Goal: Task Accomplishment & Management: Manage account settings

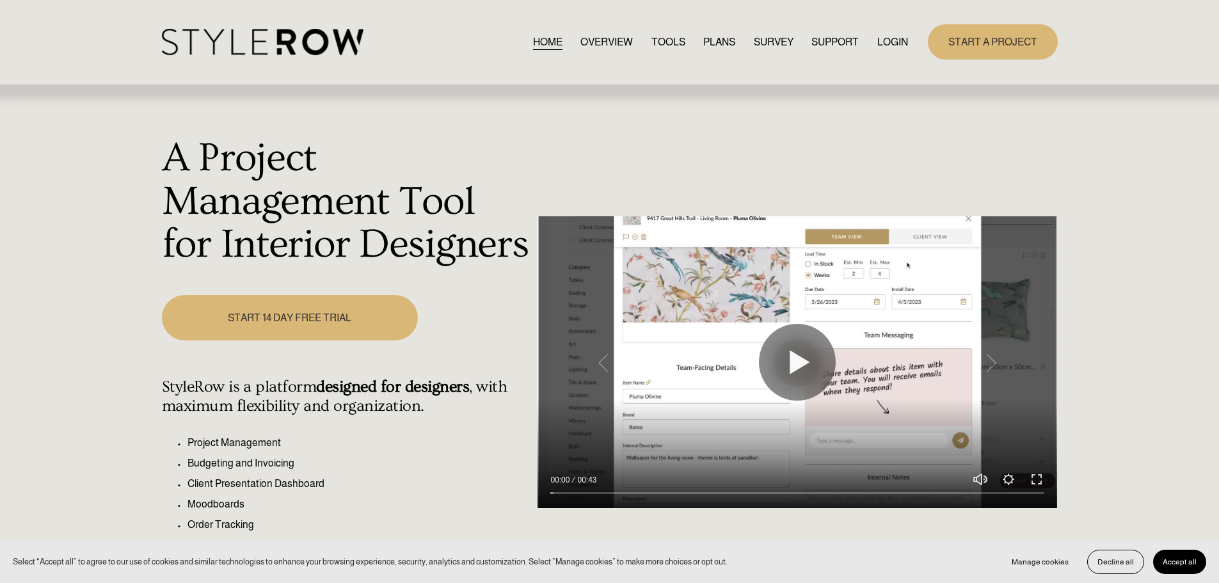
drag, startPoint x: 0, startPoint y: 0, endPoint x: 889, endPoint y: 40, distance: 889.9
click at [889, 40] on link "LOGIN" at bounding box center [892, 41] width 31 height 17
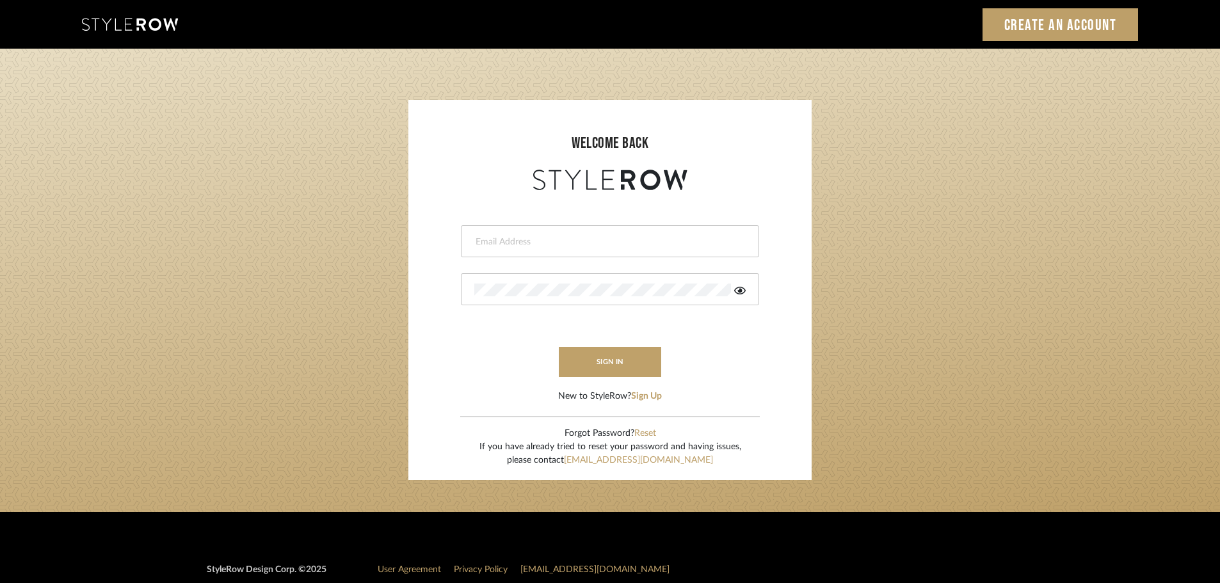
click at [511, 239] on input "email" at bounding box center [608, 242] width 268 height 13
type input "persimmon.design@outlook.com"
click at [612, 360] on button "sign in" at bounding box center [610, 362] width 102 height 30
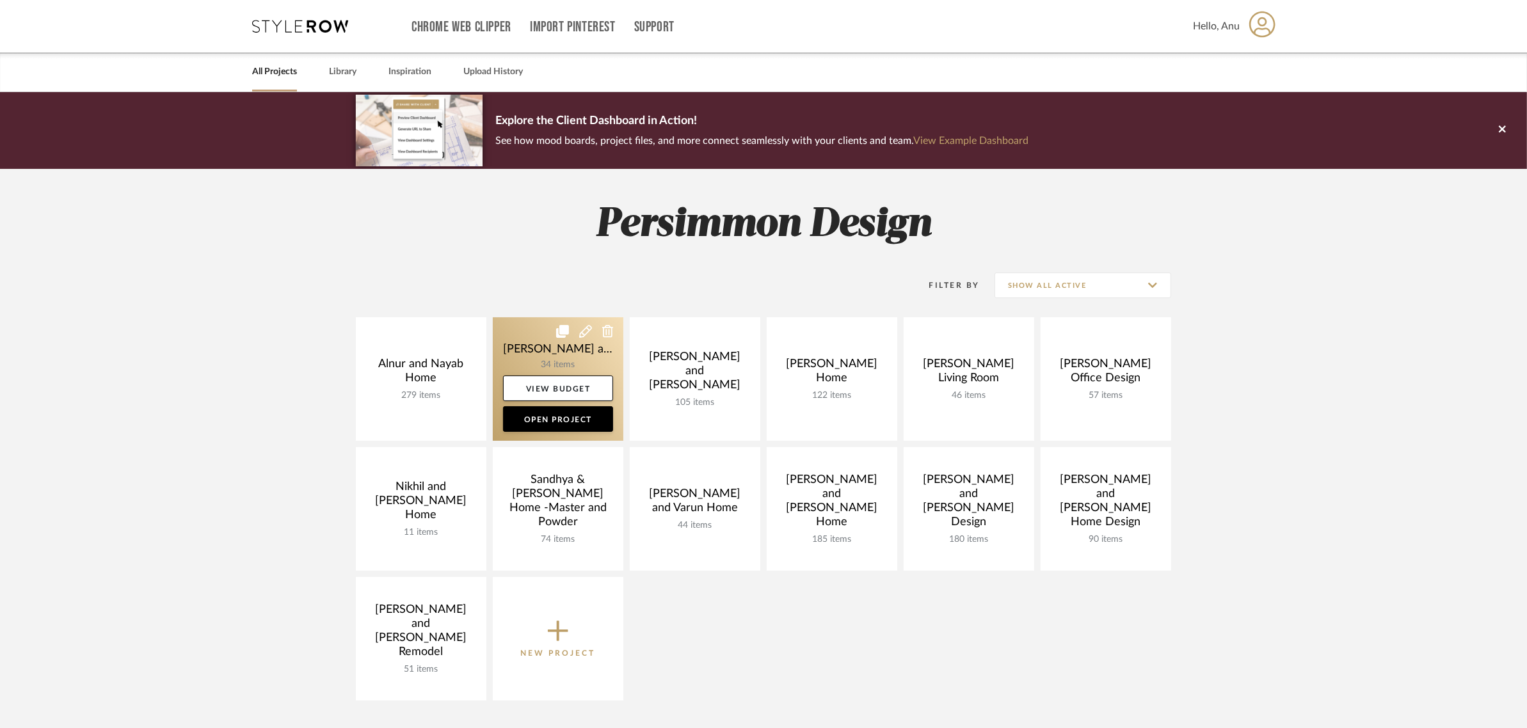
click at [524, 339] on link at bounding box center [558, 379] width 131 height 124
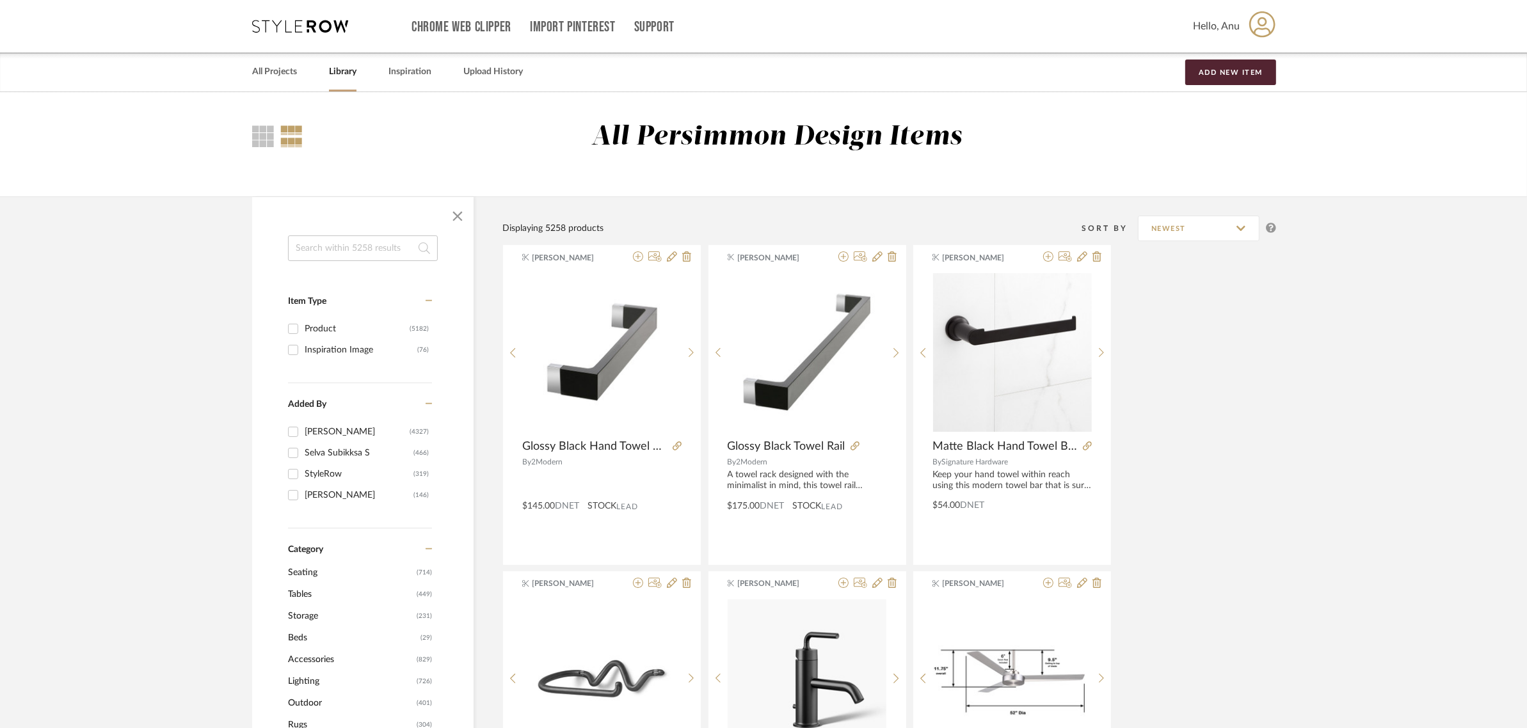
click at [295, 244] on input at bounding box center [363, 249] width 150 height 26
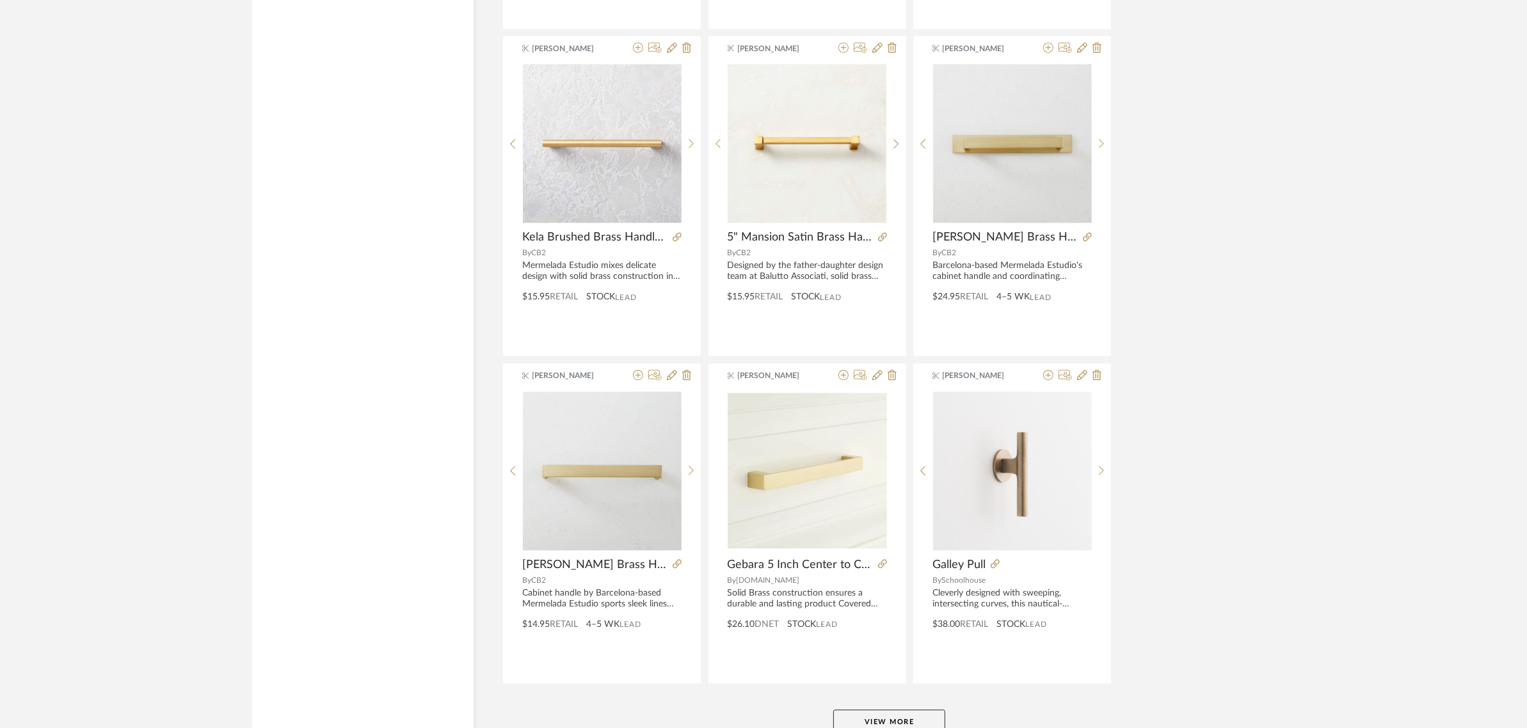
scroll to position [3614, 0]
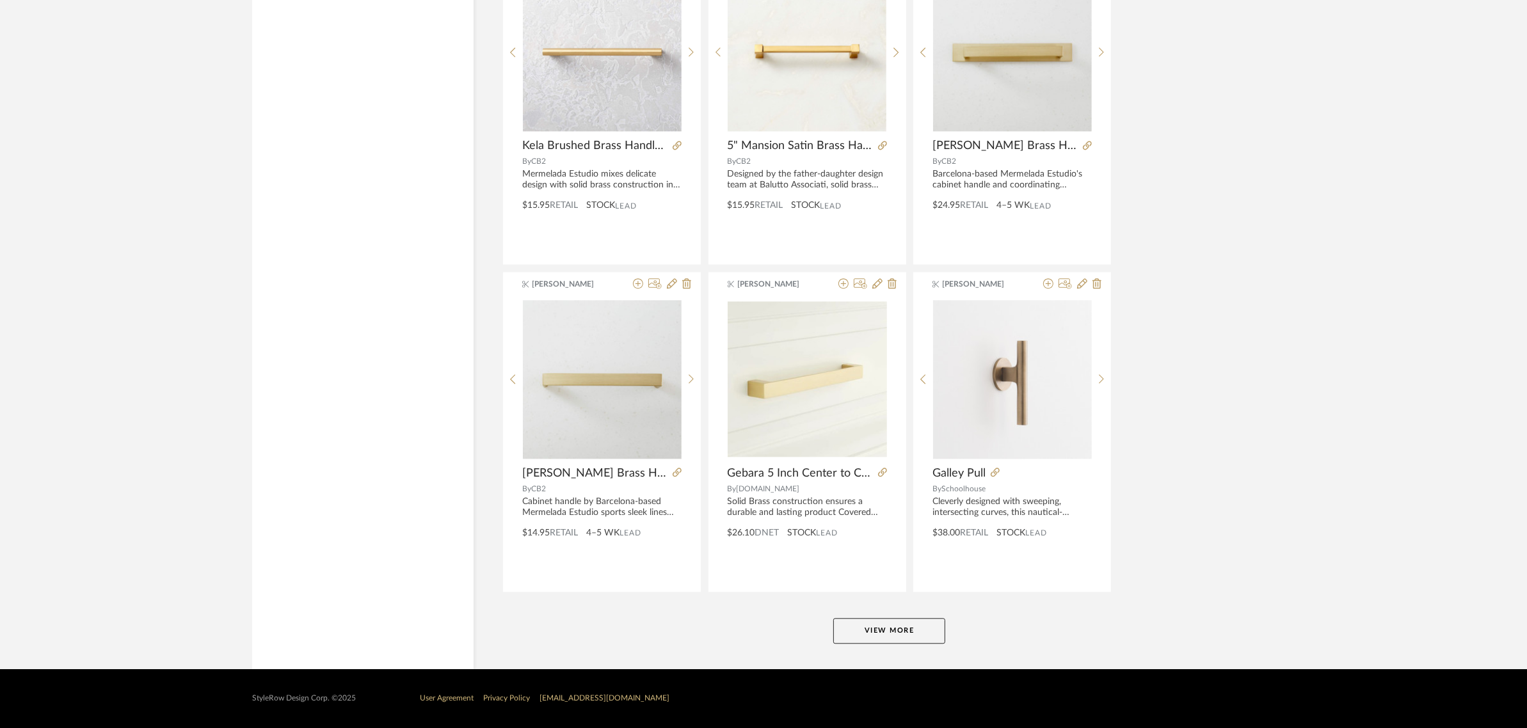
type input "cabinet pull"
click at [892, 631] on button "View More" at bounding box center [889, 631] width 112 height 26
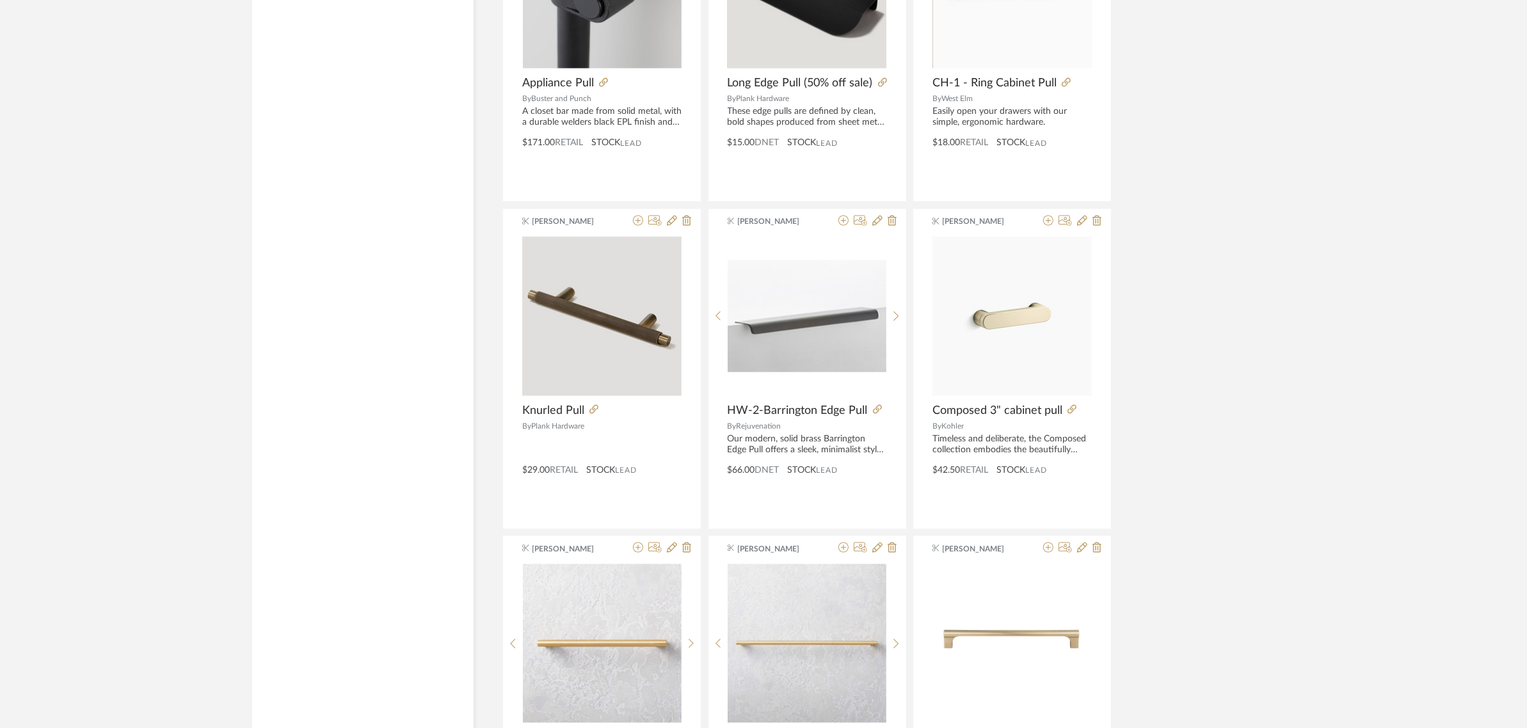
scroll to position [2066, 0]
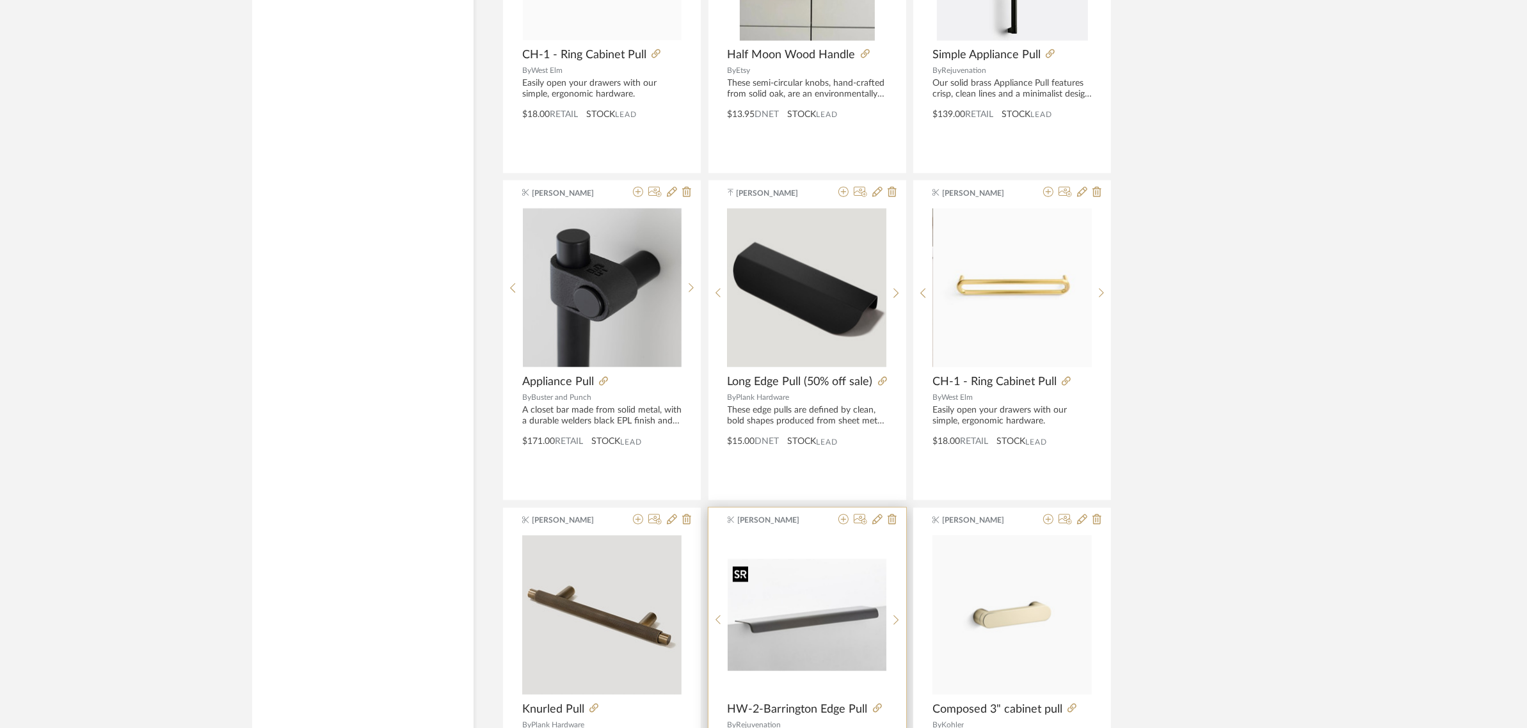
click at [801, 615] on img "0" at bounding box center [807, 615] width 159 height 113
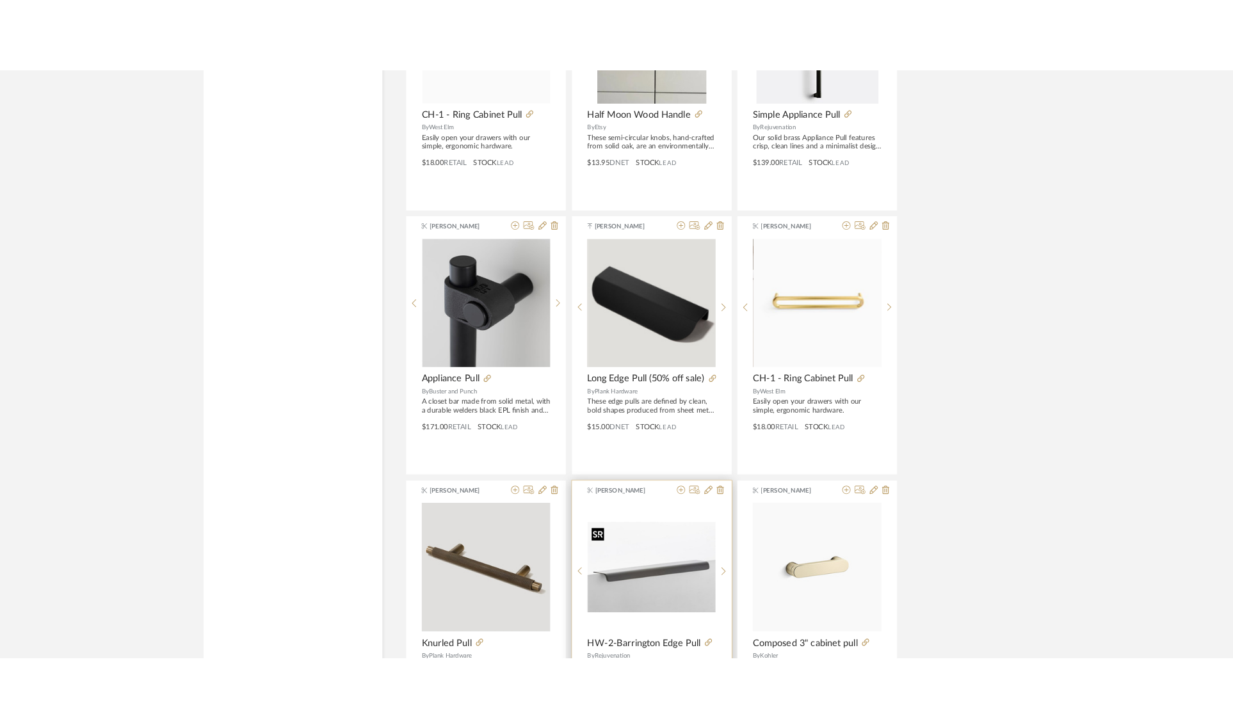
scroll to position [0, 0]
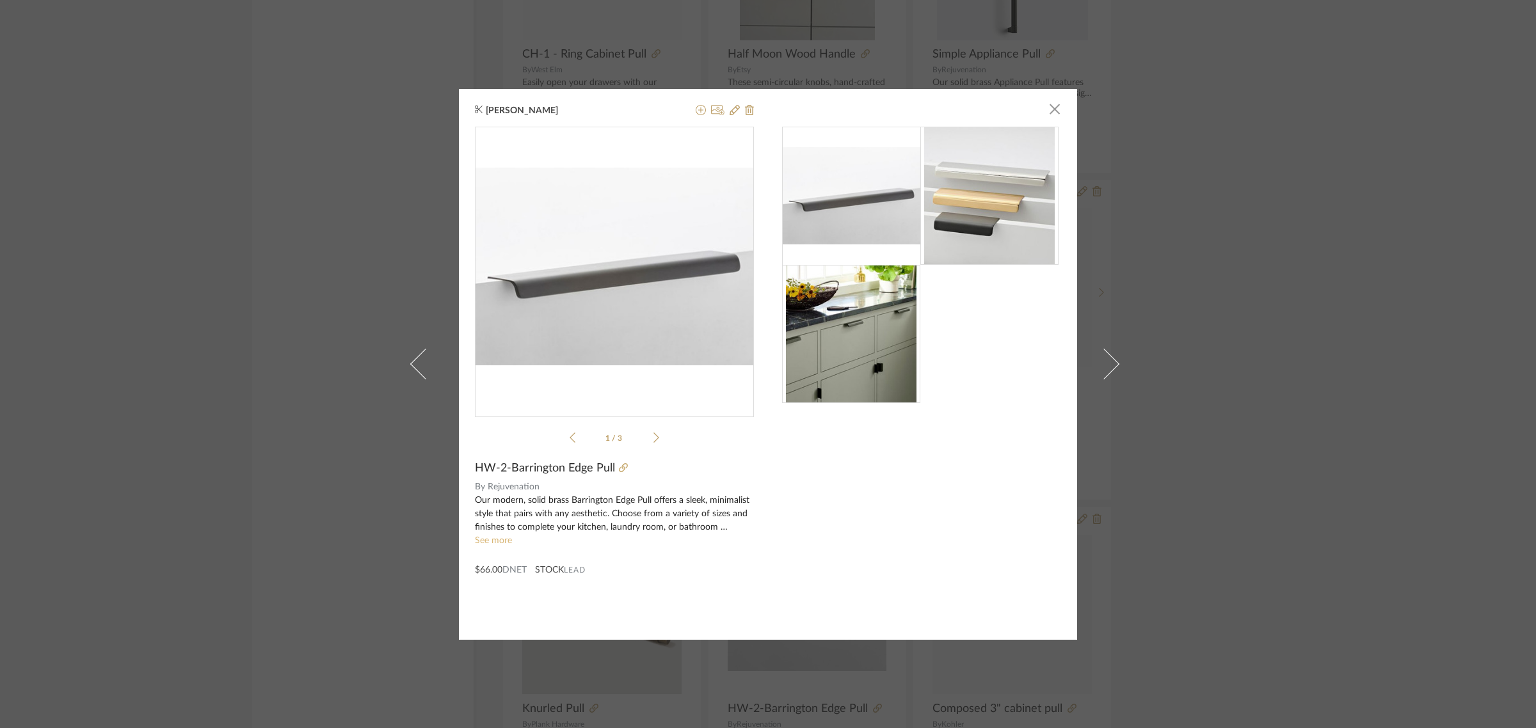
click at [475, 542] on link "See more" at bounding box center [493, 540] width 37 height 9
click at [619, 468] on icon at bounding box center [623, 467] width 9 height 9
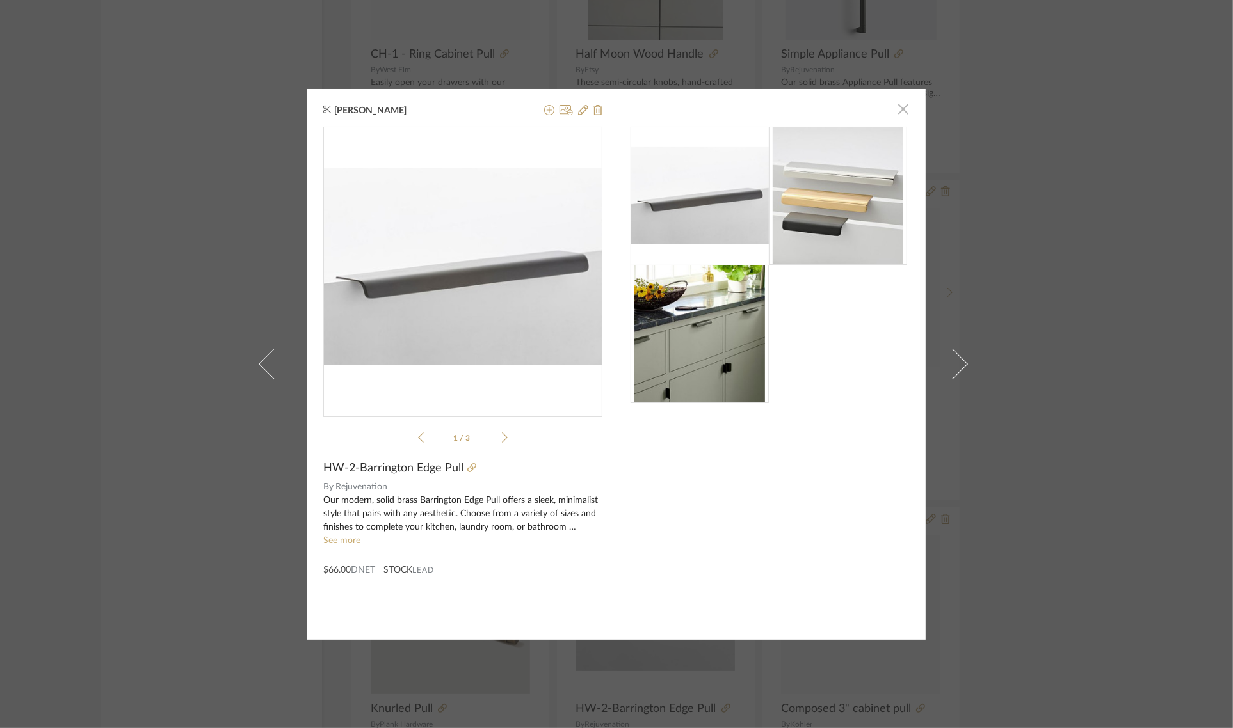
click at [904, 109] on span "button" at bounding box center [903, 110] width 26 height 26
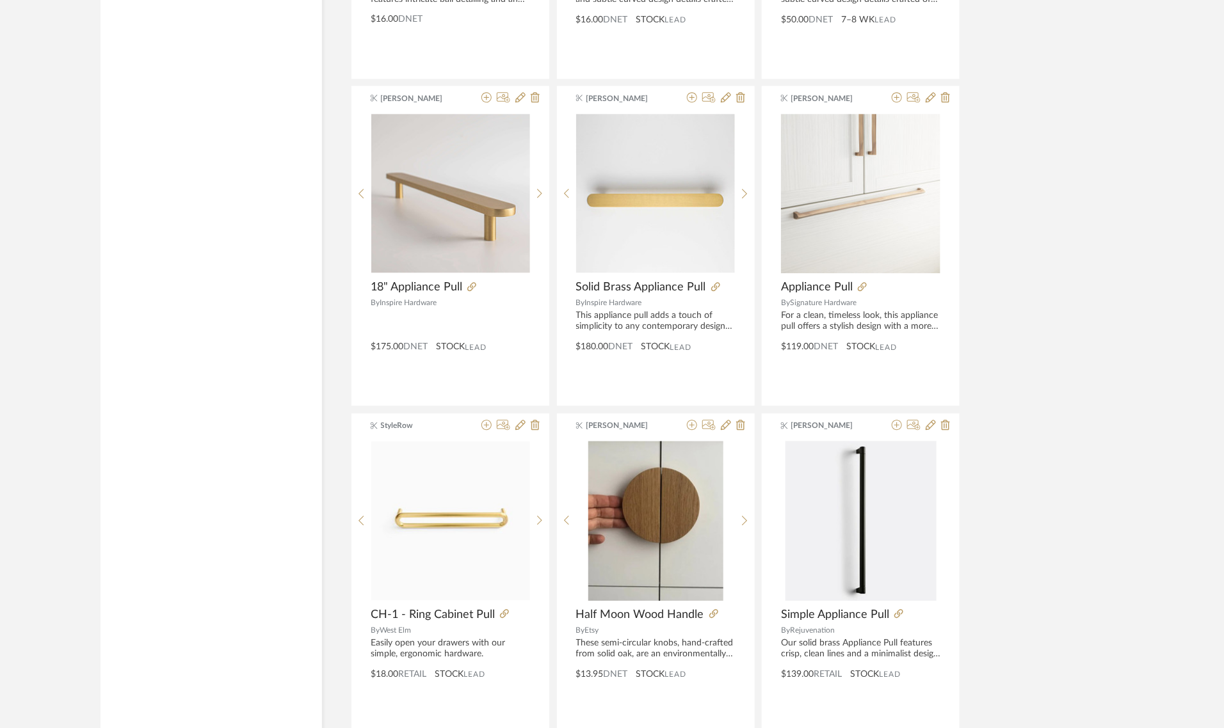
scroll to position [1986, 0]
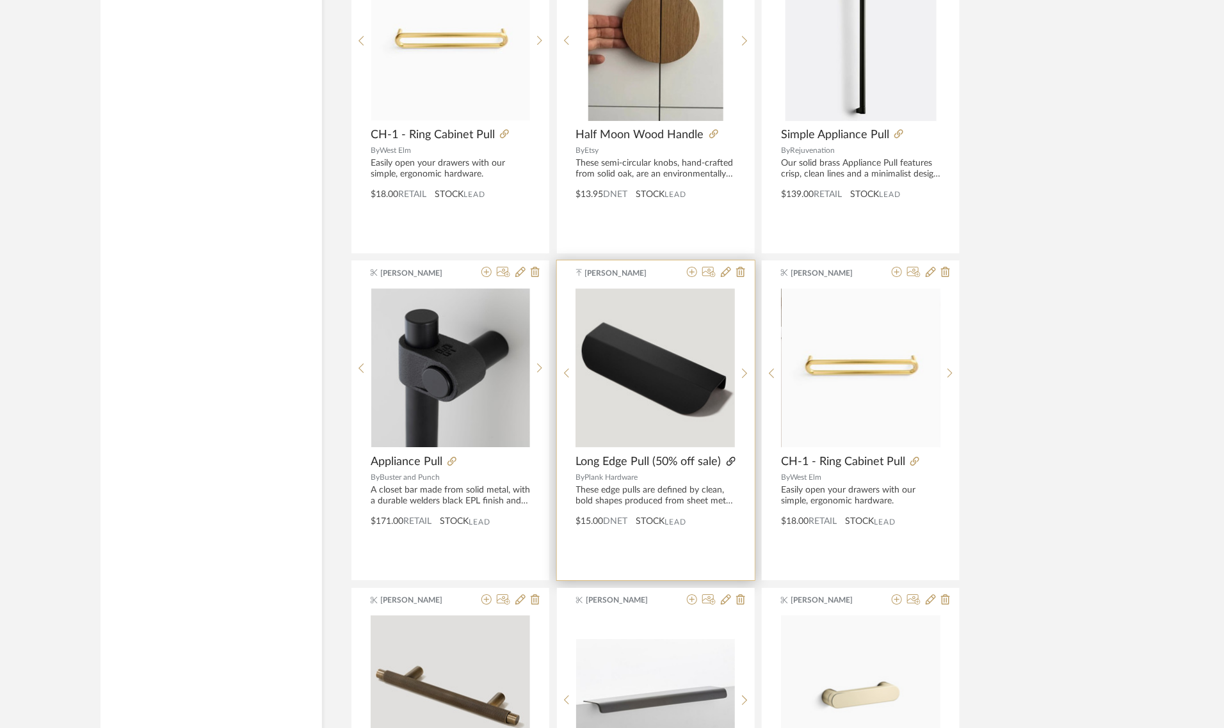
click at [728, 459] on icon at bounding box center [730, 461] width 9 height 9
click at [693, 272] on icon at bounding box center [692, 272] width 10 height 10
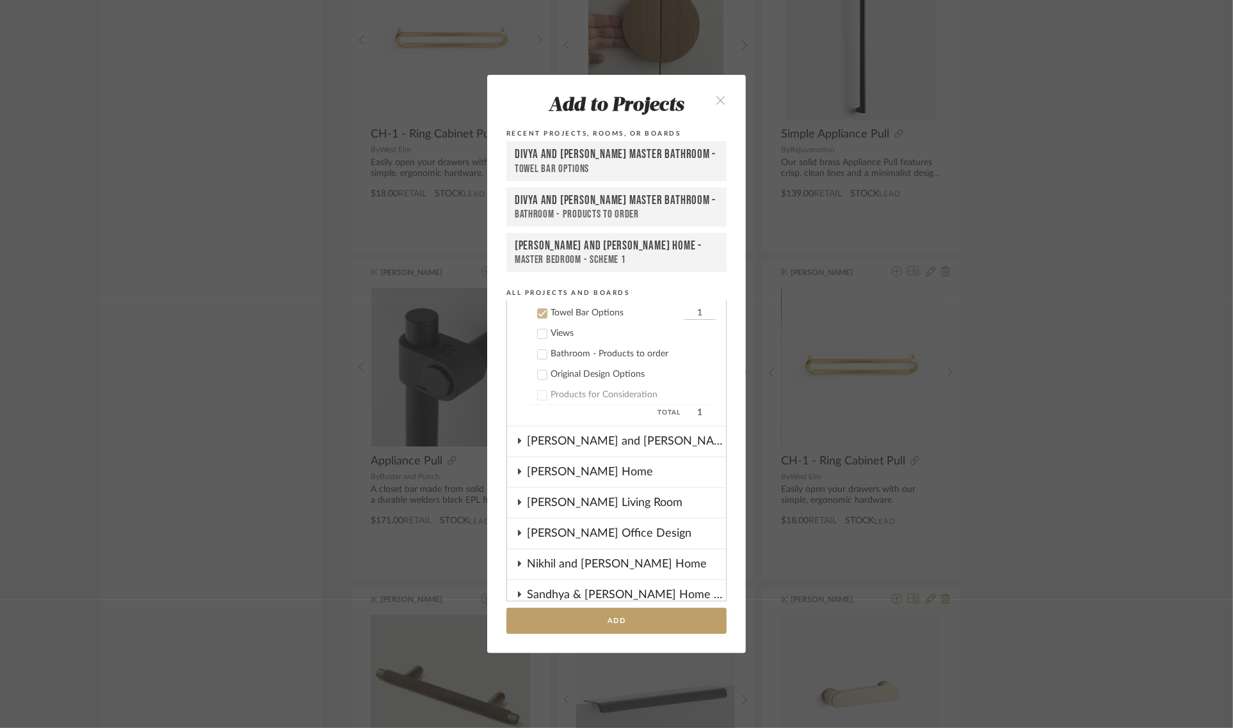
scroll to position [2, 0]
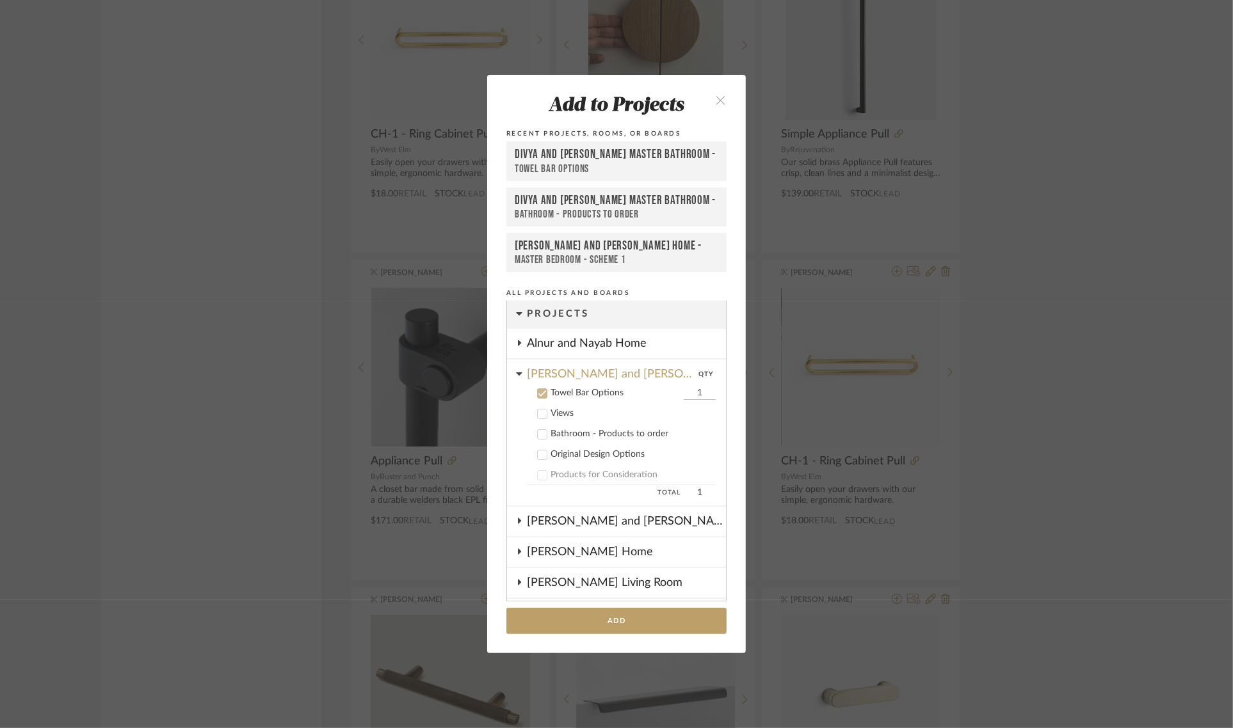
click at [692, 392] on input "1" at bounding box center [700, 393] width 32 height 13
type input "3"
click at [589, 618] on button "Add" at bounding box center [616, 621] width 220 height 26
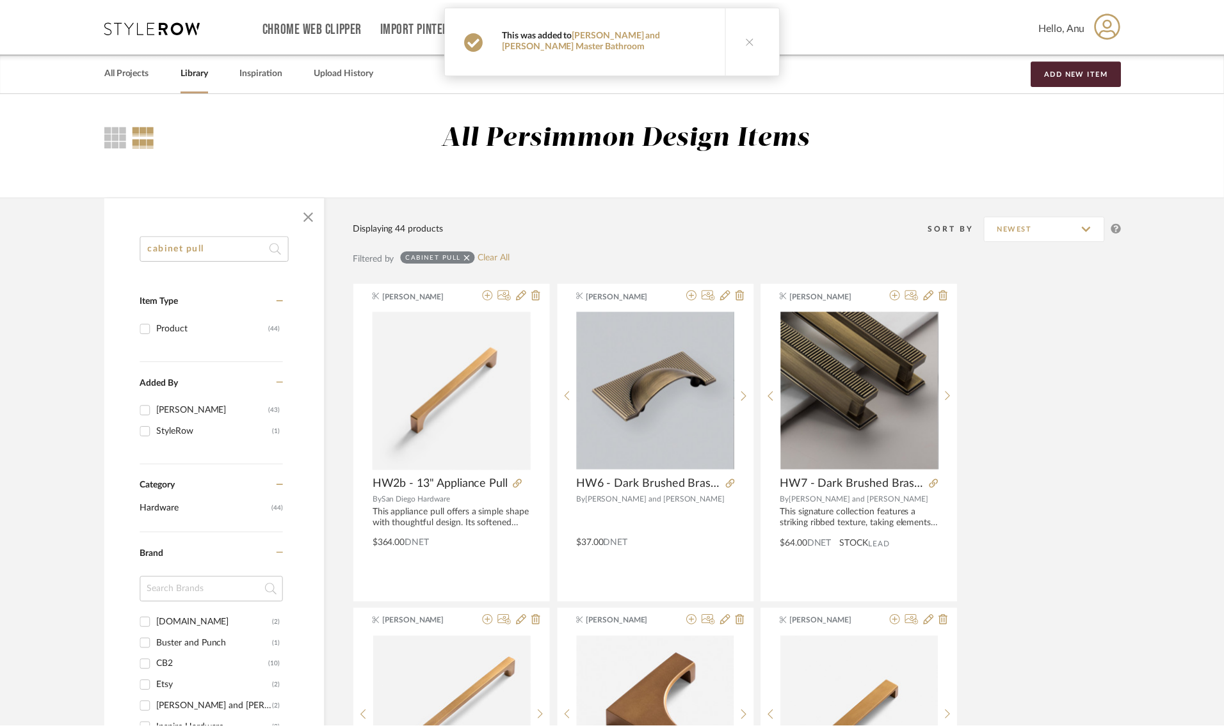
scroll to position [1986, 0]
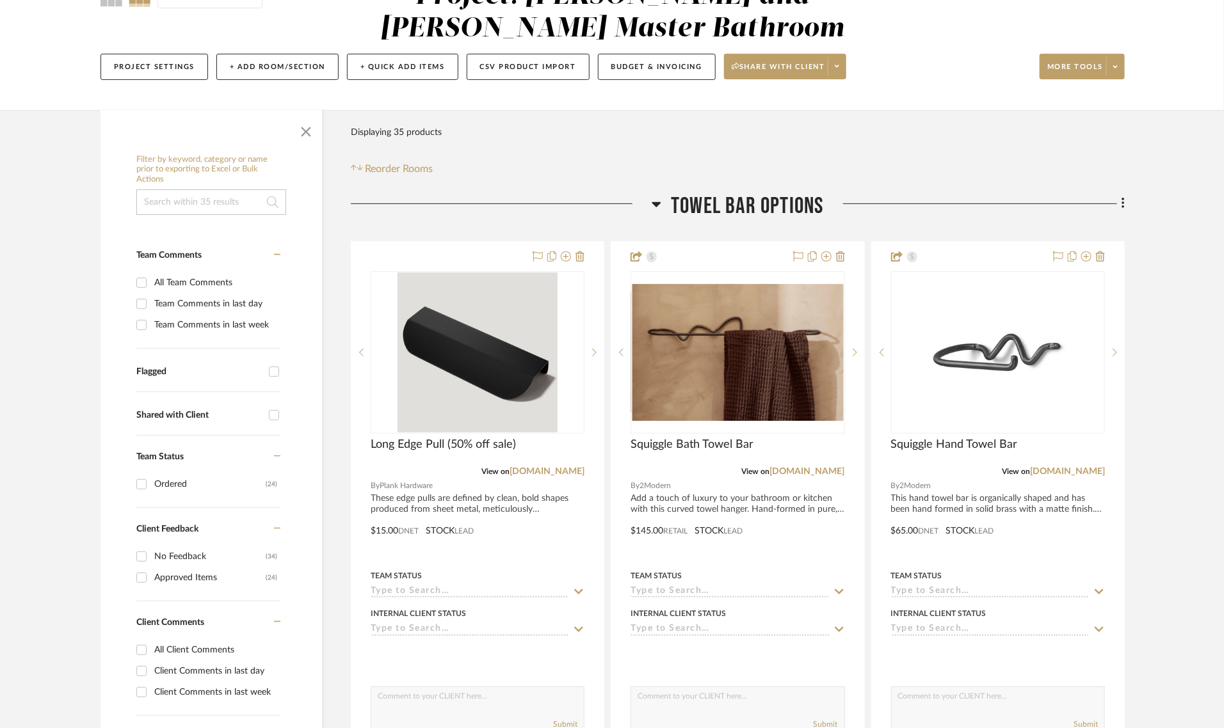
scroll to position [160, 0]
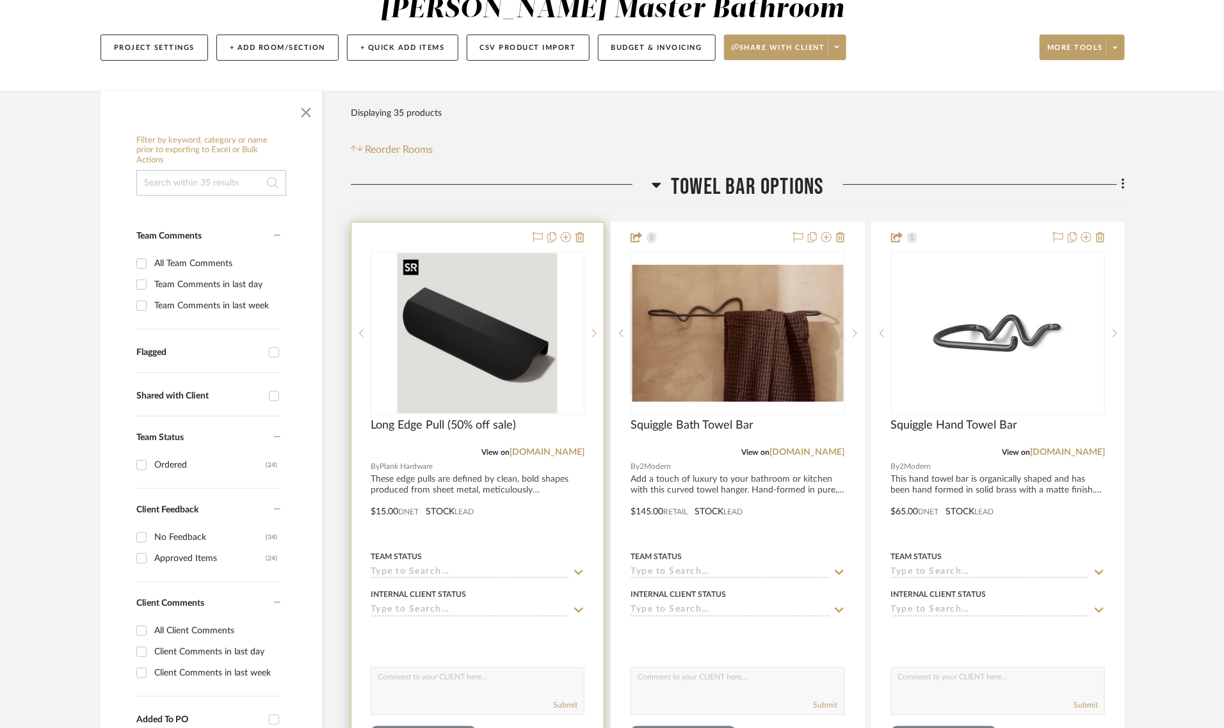
click at [485, 330] on img "0" at bounding box center [477, 333] width 160 height 160
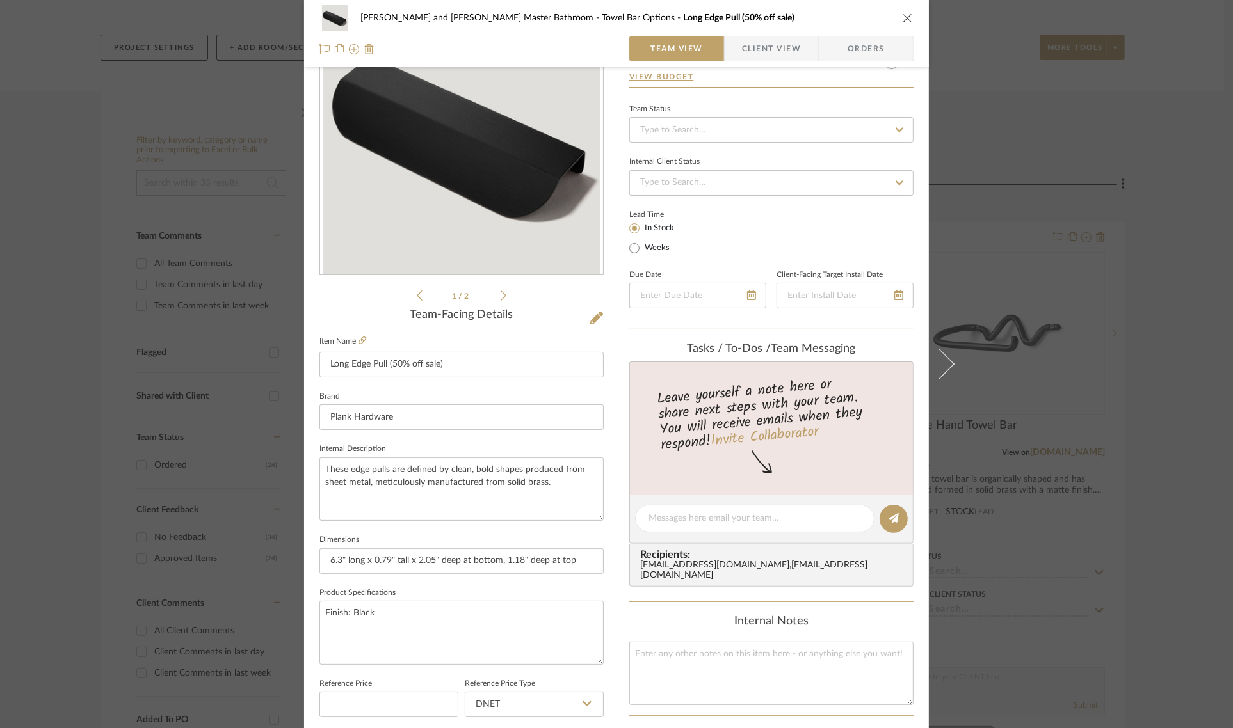
scroll to position [462, 0]
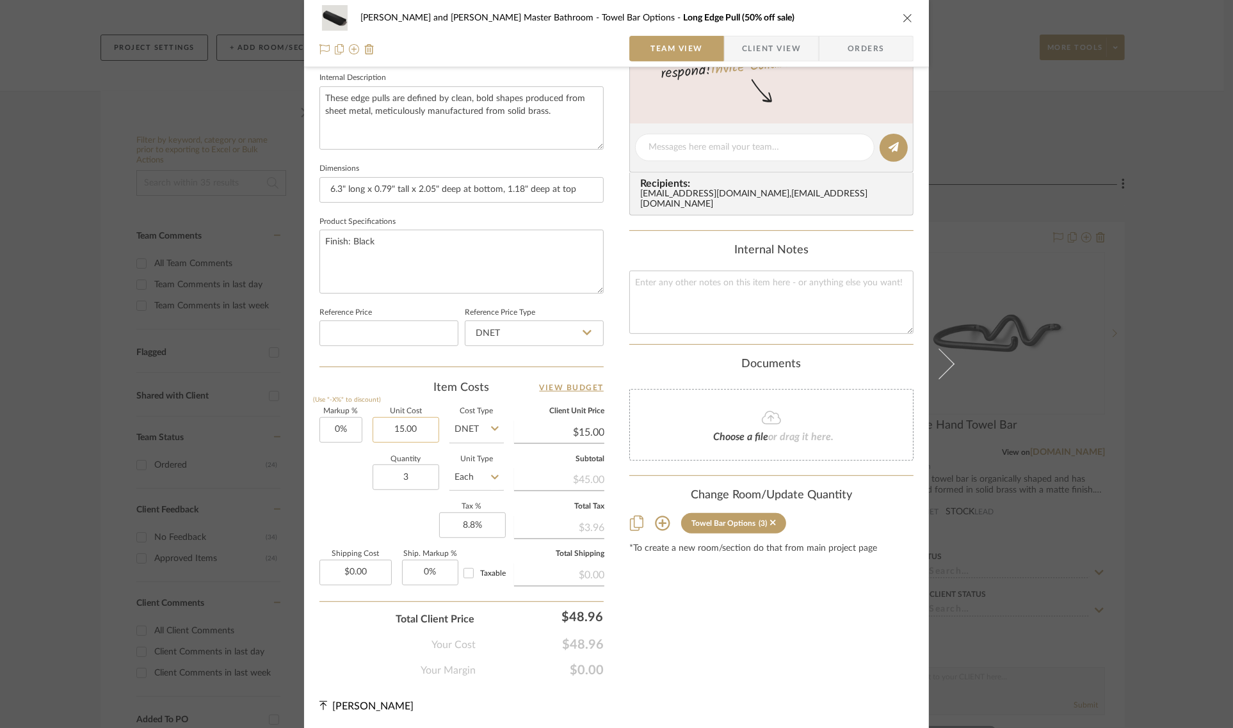
click at [422, 420] on input "15.00" at bounding box center [405, 430] width 67 height 26
type input "$31.00"
click at [757, 619] on div "Content here copies to Client View - confirm visibility there. Show in Client D…" at bounding box center [771, 151] width 284 height 1053
type input "$31.00"
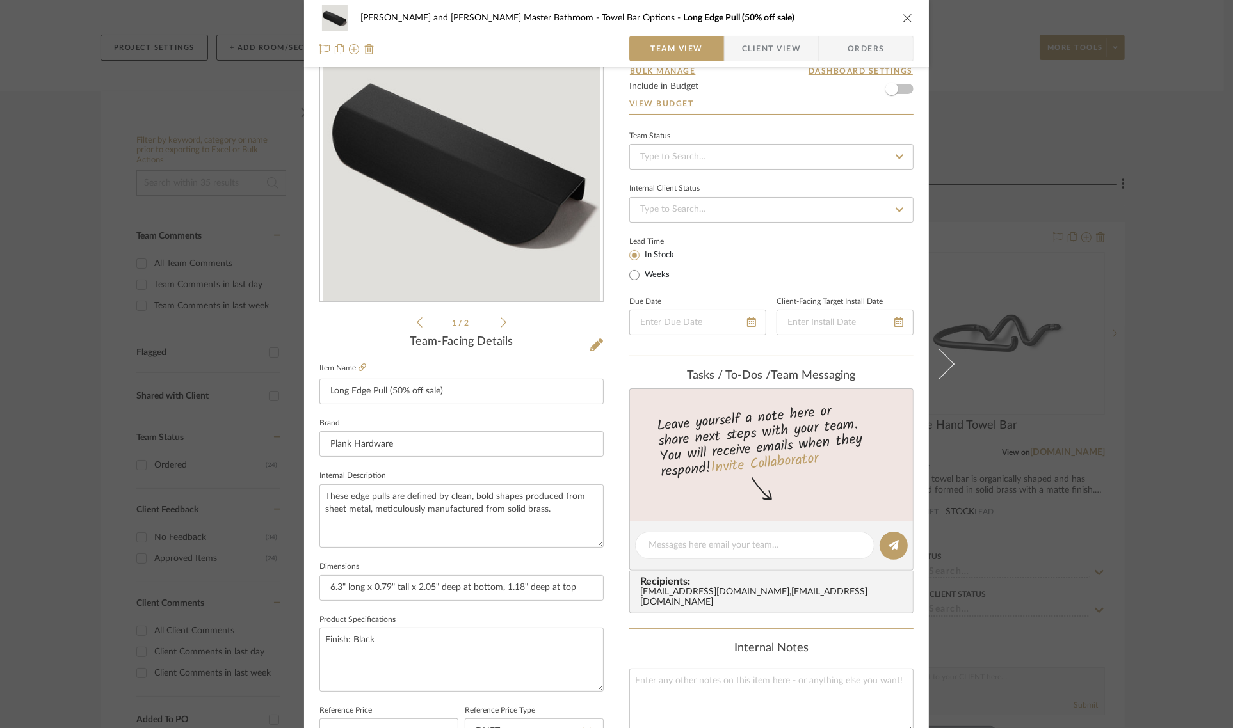
scroll to position [62, 0]
click at [452, 397] on input "Long Edge Pull (50% off sale)" at bounding box center [461, 394] width 284 height 26
click at [344, 392] on input "Long Edge Pull" at bounding box center [461, 394] width 284 height 26
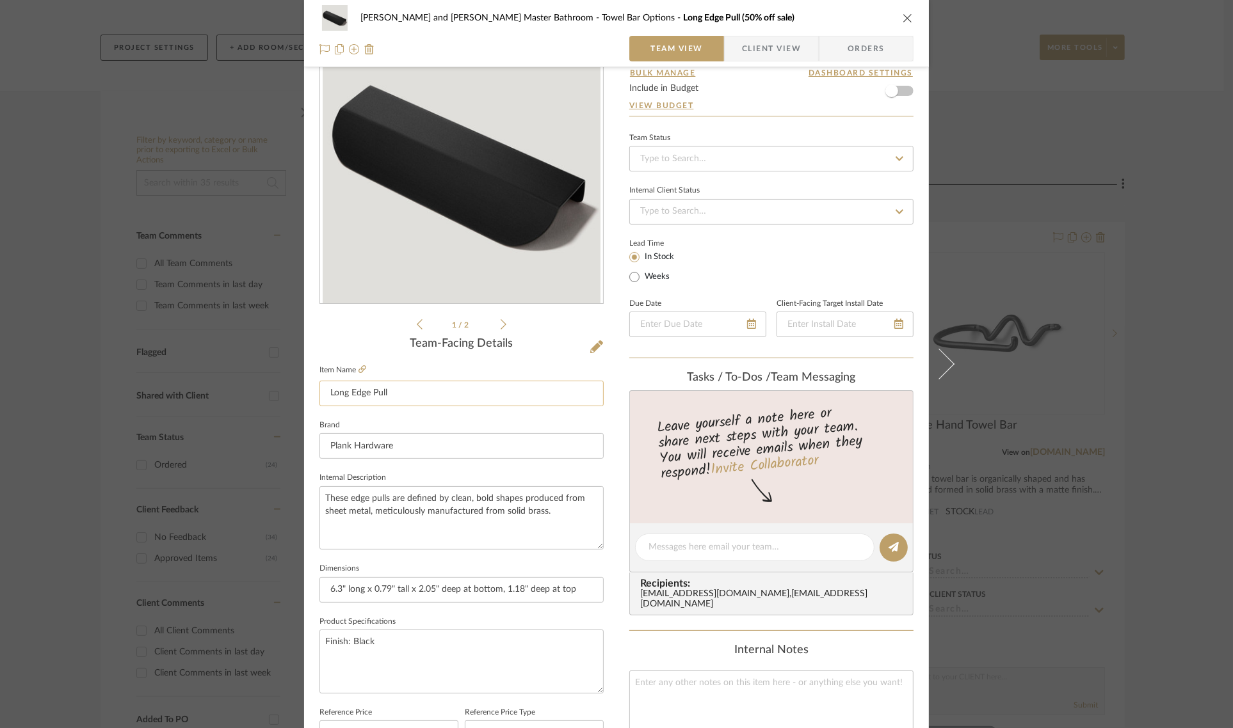
click at [344, 392] on input "Long Edge Pull" at bounding box center [461, 394] width 284 height 26
drag, startPoint x: 344, startPoint y: 392, endPoint x: 193, endPoint y: 392, distance: 151.0
click at [193, 392] on div "Divya and [PERSON_NAME] Master Bathroom Towel Bar Options Long Edge Pull (50% o…" at bounding box center [616, 364] width 1233 height 728
type input "Matte Black Edge Pull"
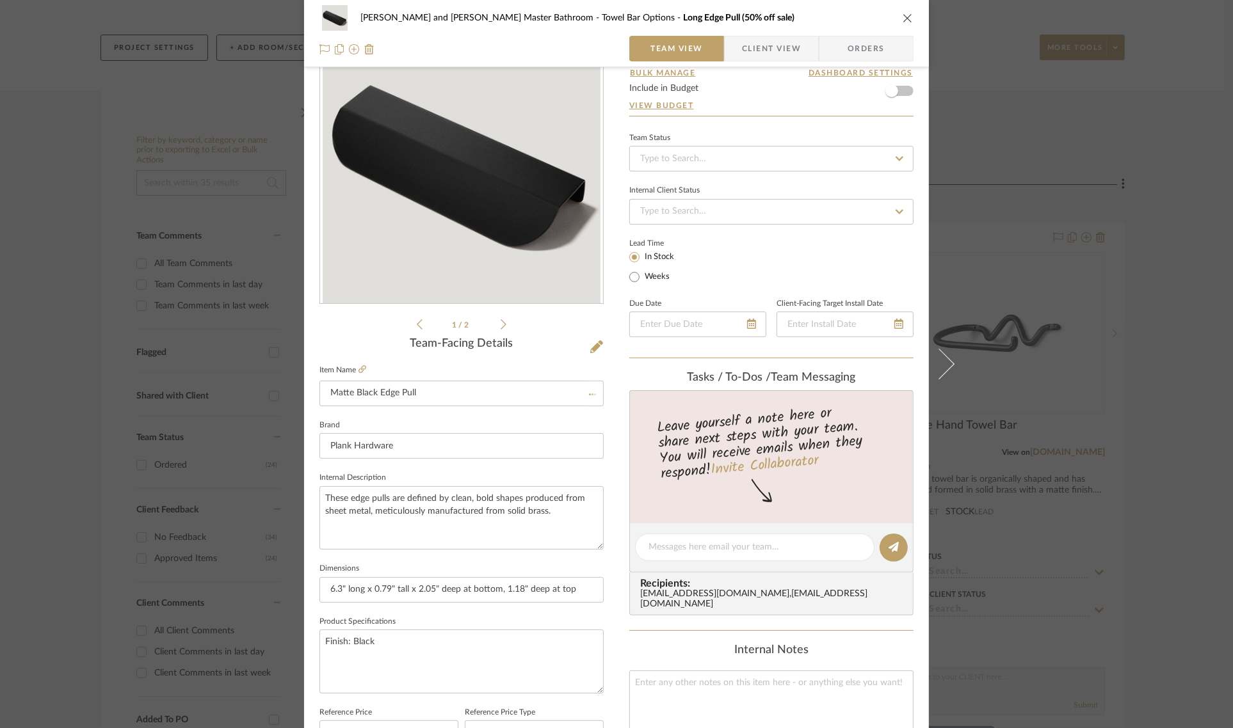
click at [392, 314] on div "1 / 2" at bounding box center [461, 178] width 284 height 307
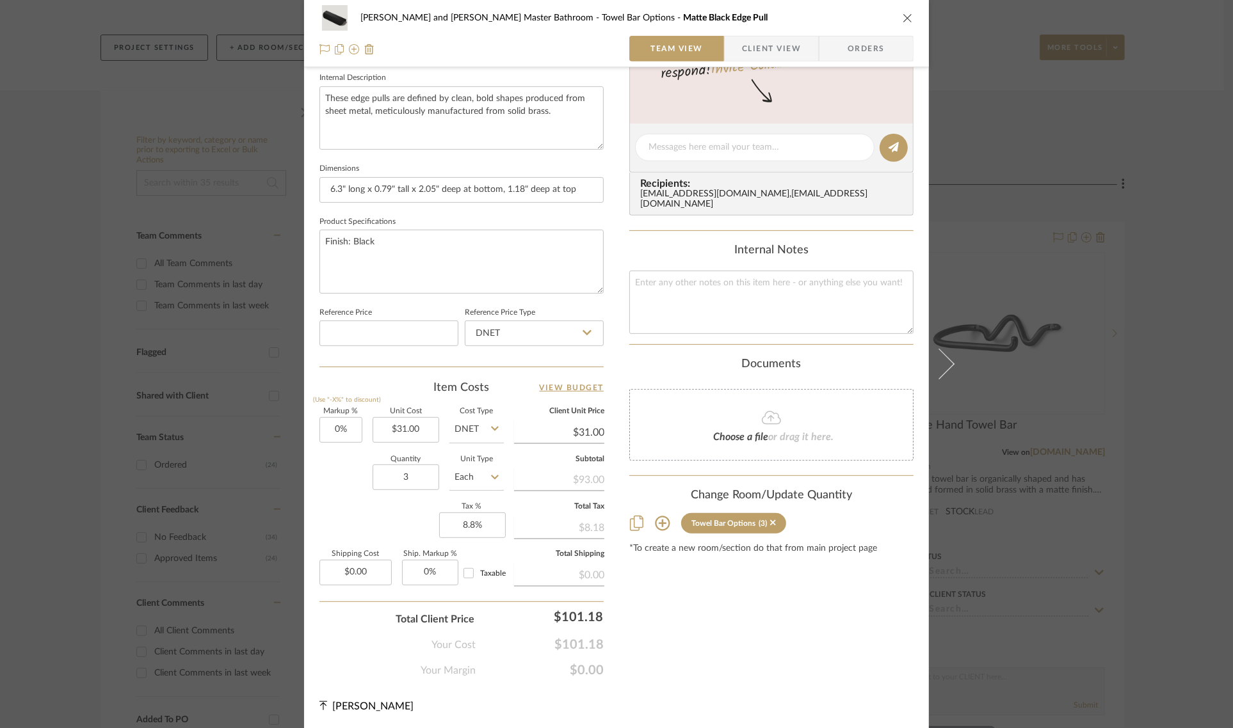
click at [1189, 410] on div "[PERSON_NAME] and [PERSON_NAME] Master Bathroom Towel Bar Options Matte Black E…" at bounding box center [616, 364] width 1233 height 728
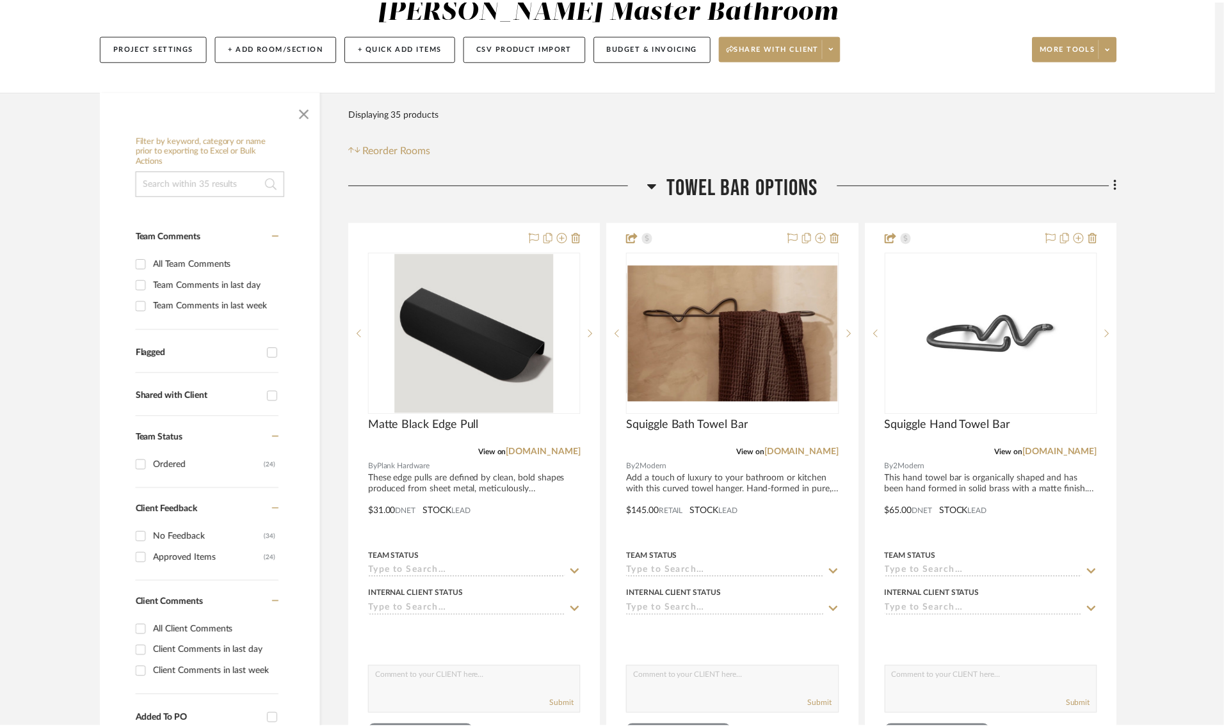
scroll to position [160, 0]
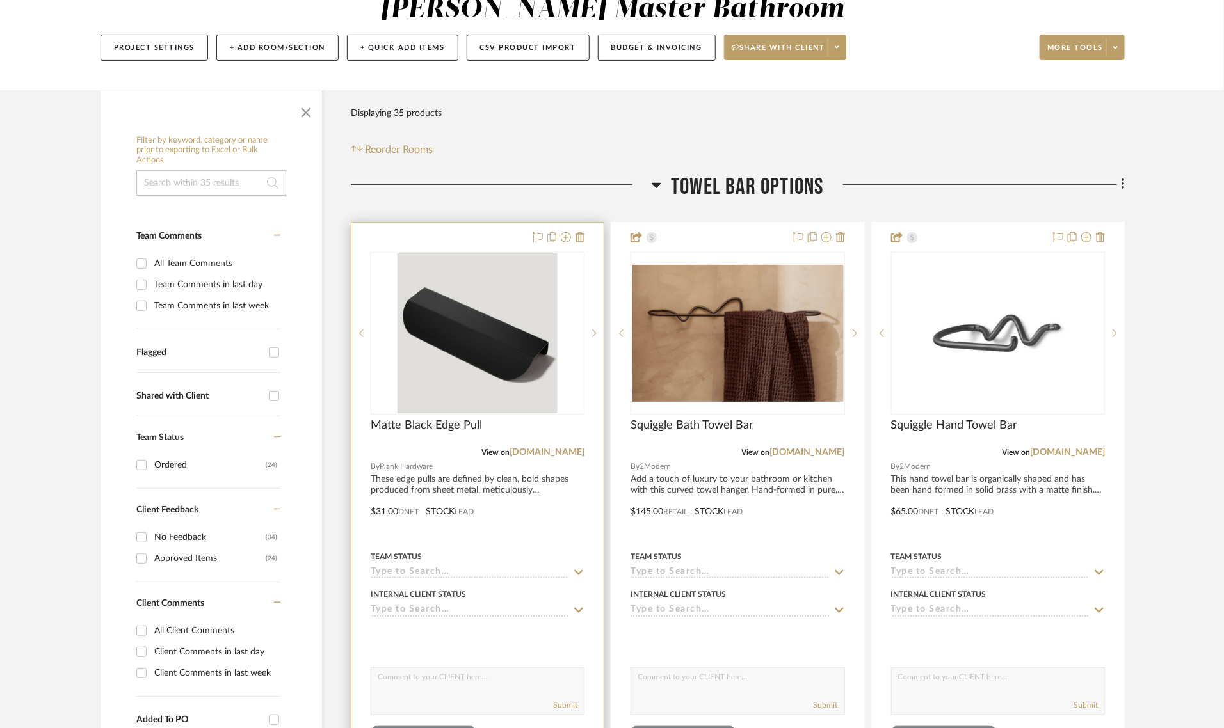
click at [484, 236] on div at bounding box center [477, 503] width 252 height 560
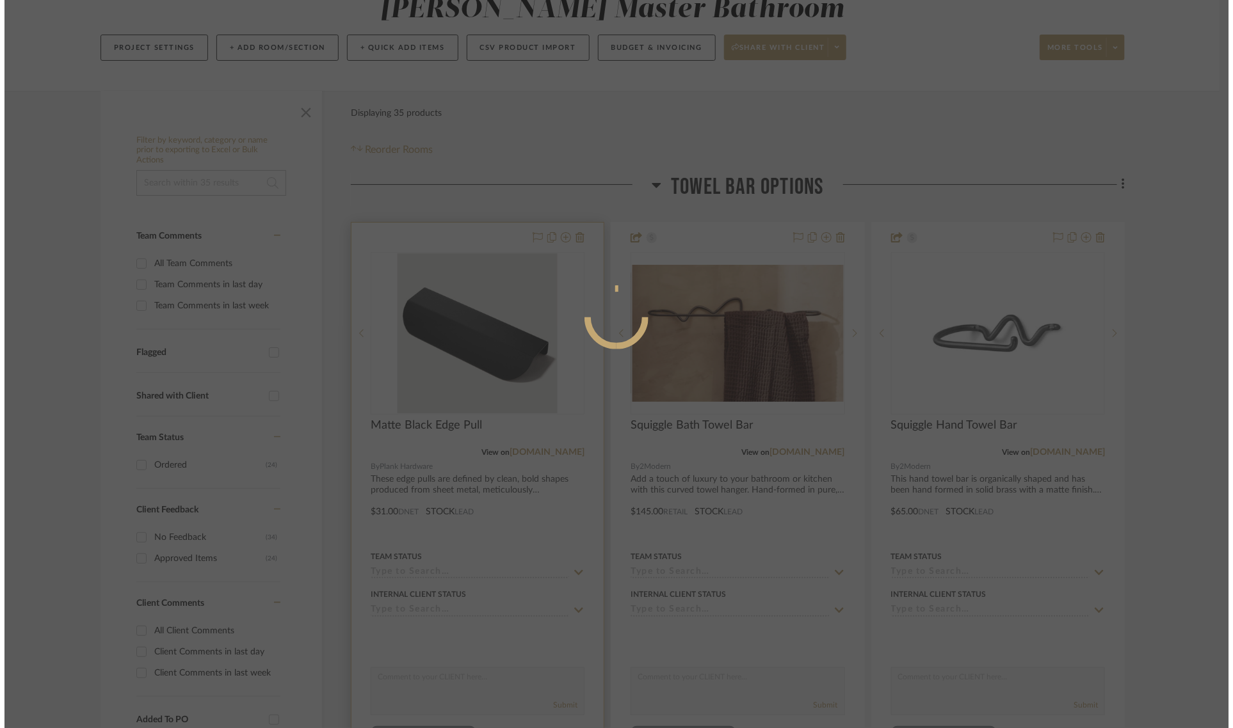
scroll to position [0, 0]
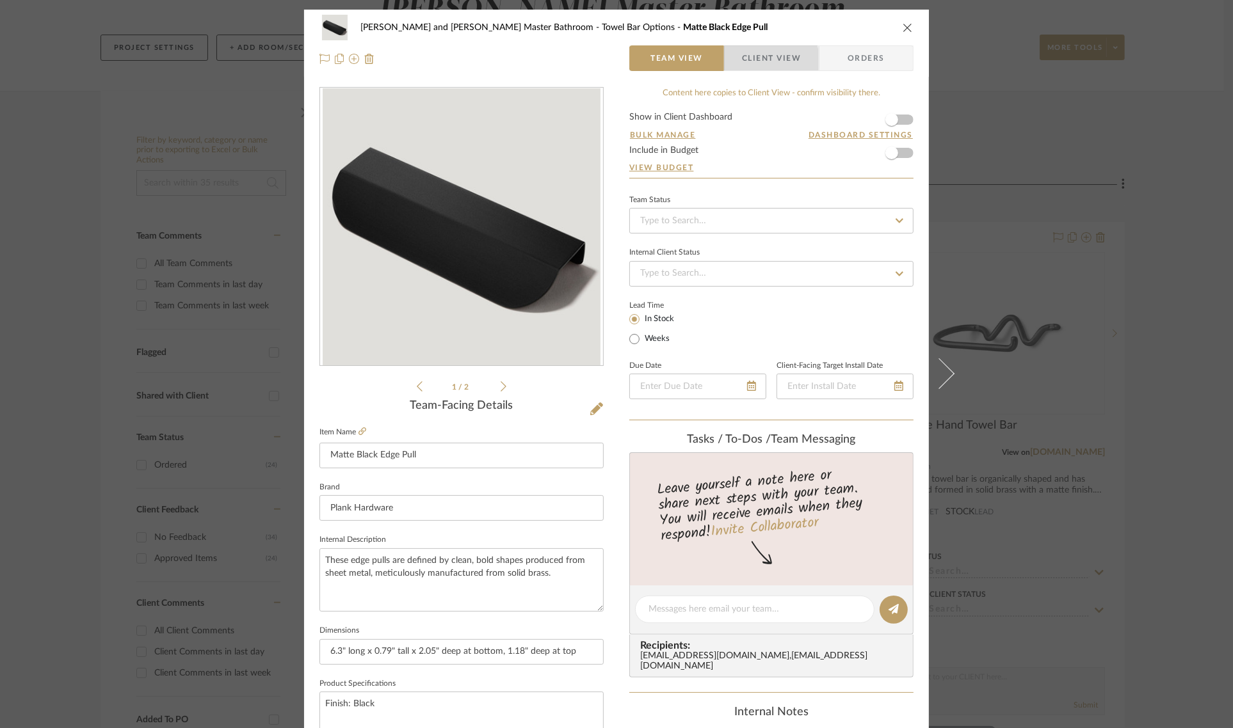
click at [752, 61] on span "Client View" at bounding box center [771, 58] width 59 height 26
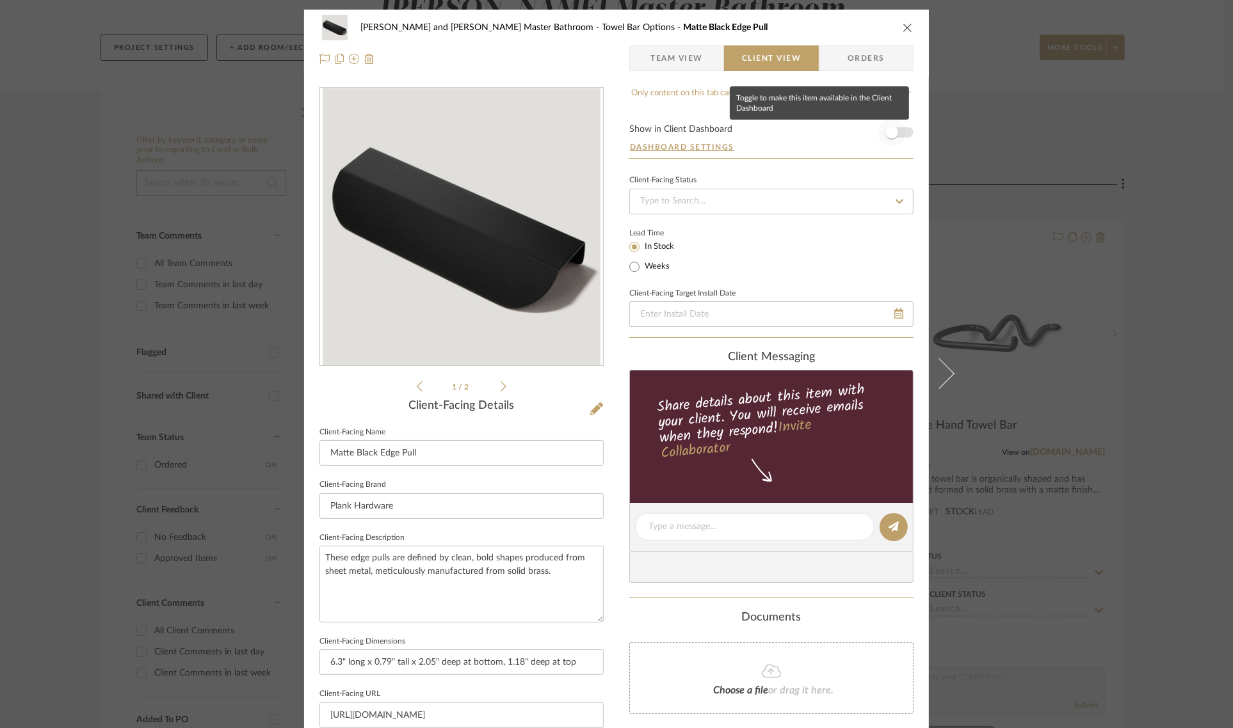
click at [890, 133] on span "button" at bounding box center [891, 132] width 13 height 13
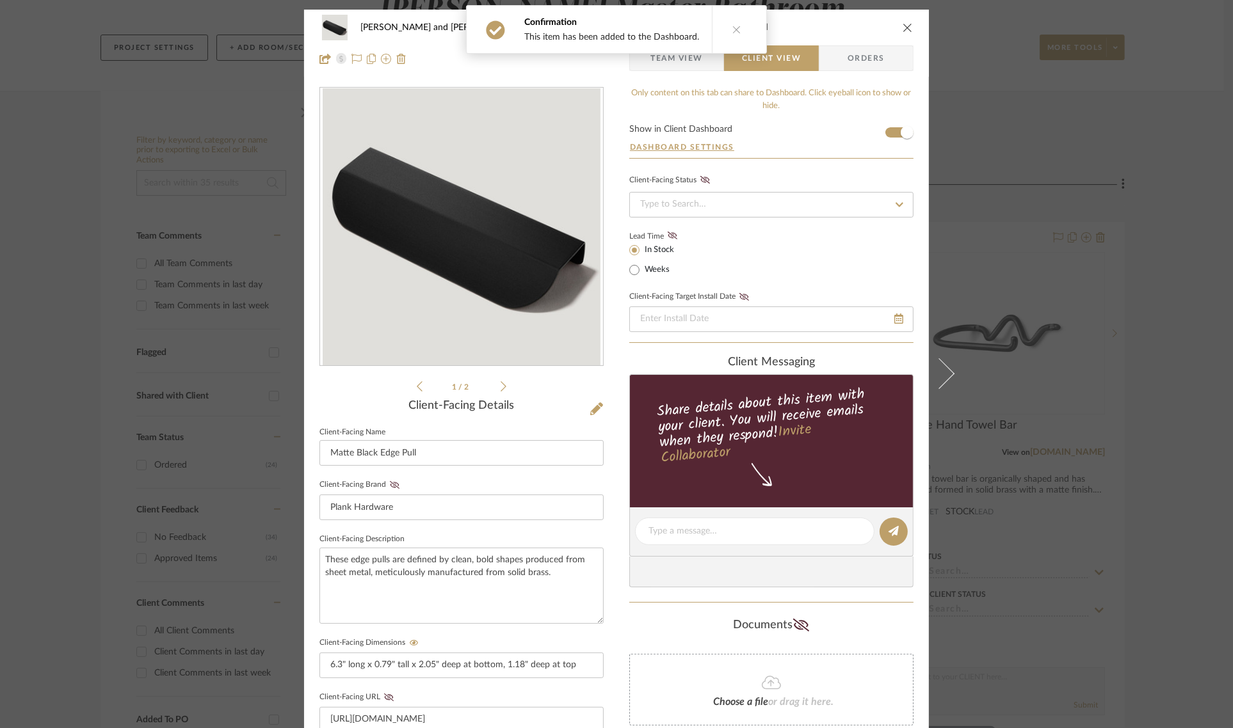
click at [1164, 324] on div "Divya and [PERSON_NAME] Master Bathroom Towel Bar Options Matte Black Edge Pull…" at bounding box center [616, 364] width 1233 height 728
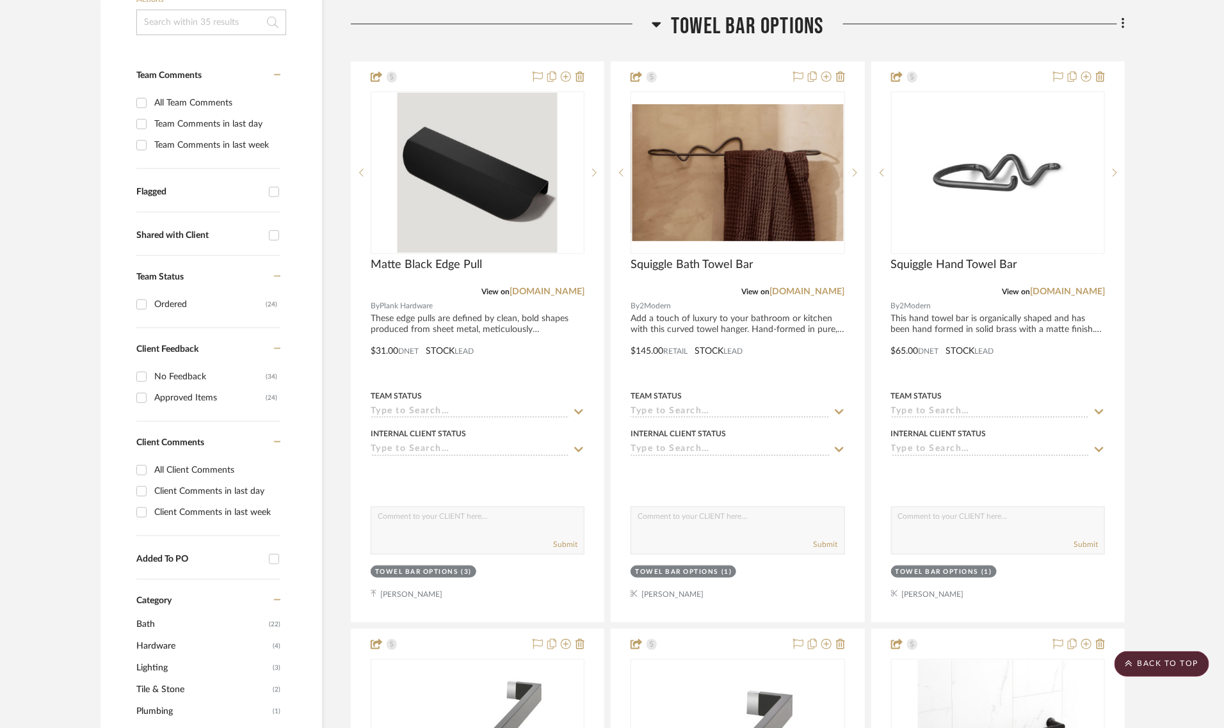
scroll to position [320, 0]
click at [778, 26] on span "Towel Bar Options" at bounding box center [747, 27] width 152 height 28
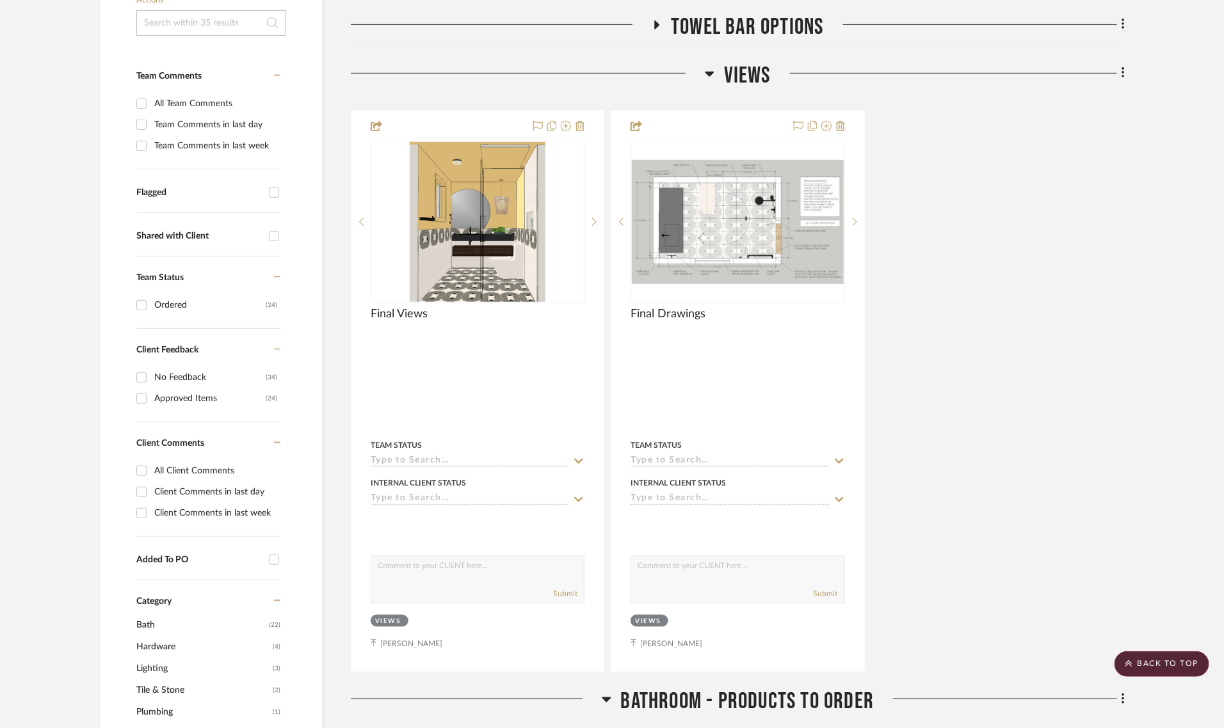
click at [778, 26] on span "Towel Bar Options" at bounding box center [747, 27] width 152 height 28
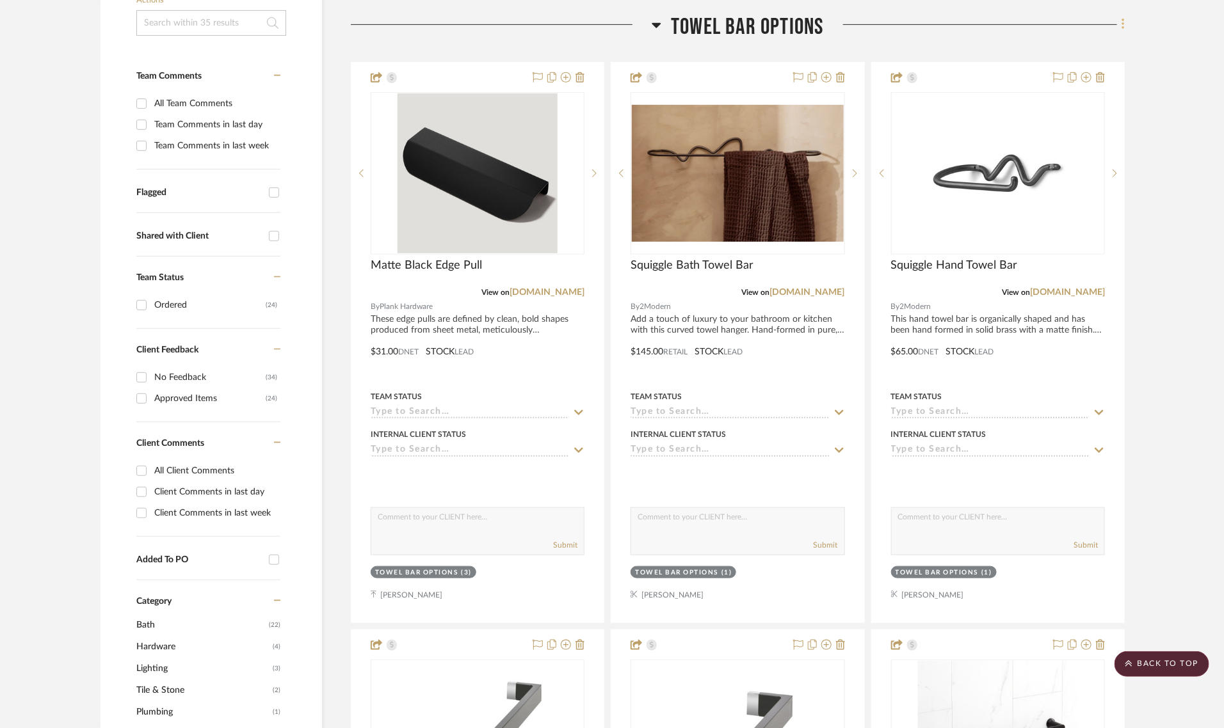
click at [1121, 27] on icon at bounding box center [1123, 24] width 4 height 14
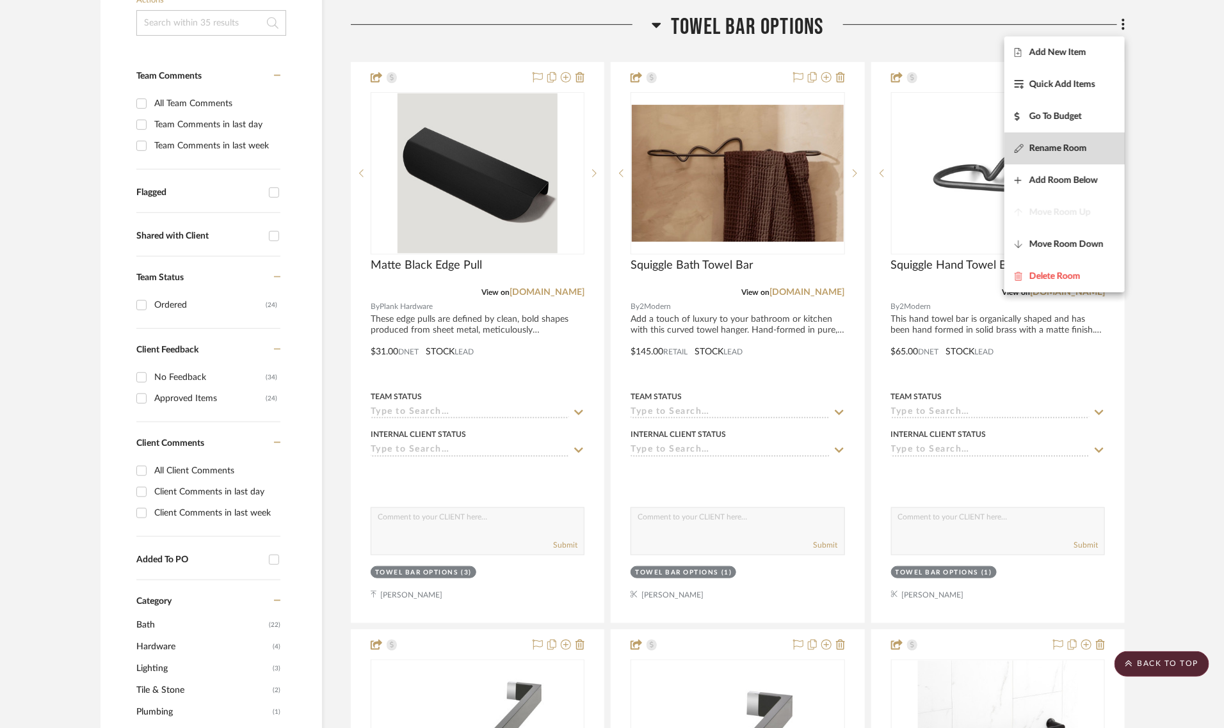
click at [1076, 149] on span "Rename Room" at bounding box center [1058, 148] width 58 height 11
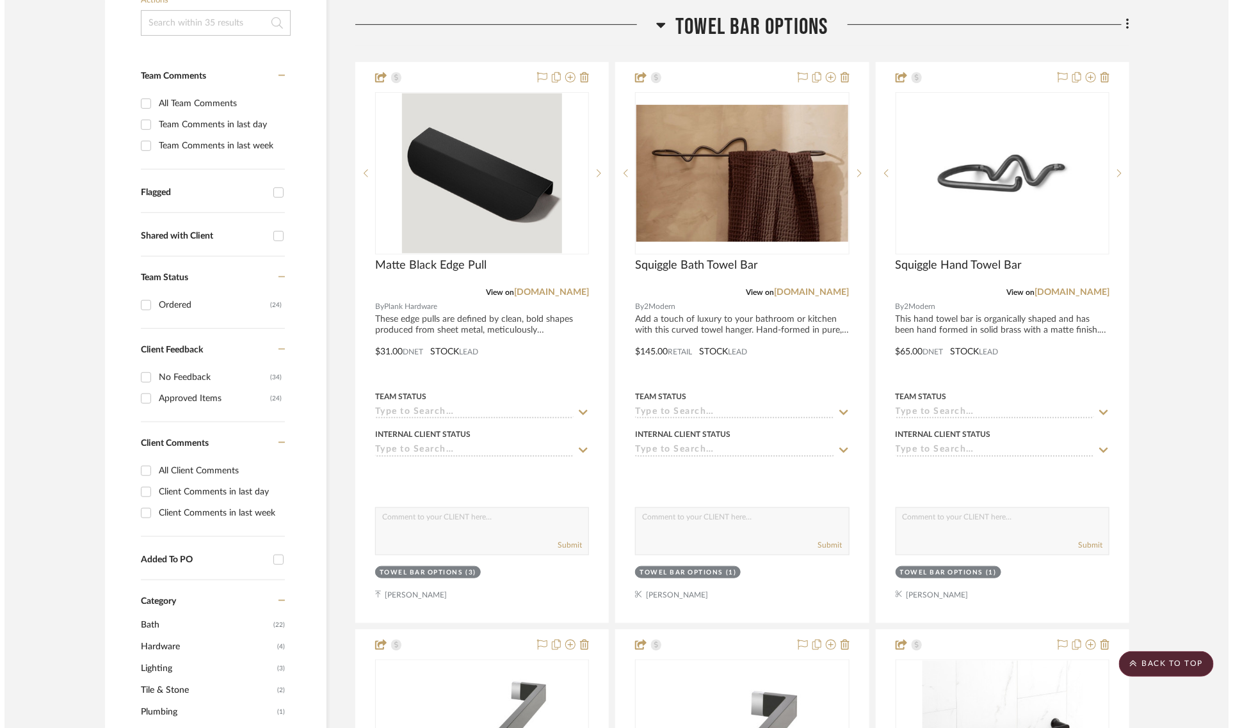
scroll to position [0, 0]
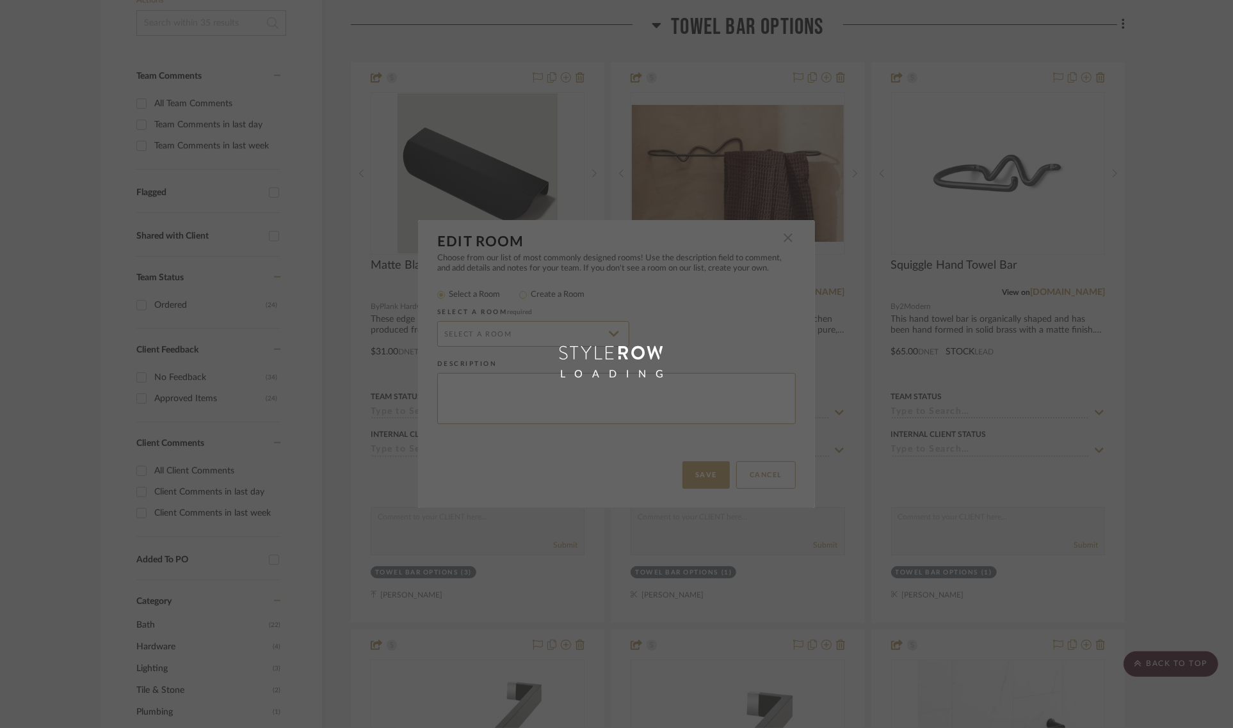
radio input "false"
radio input "true"
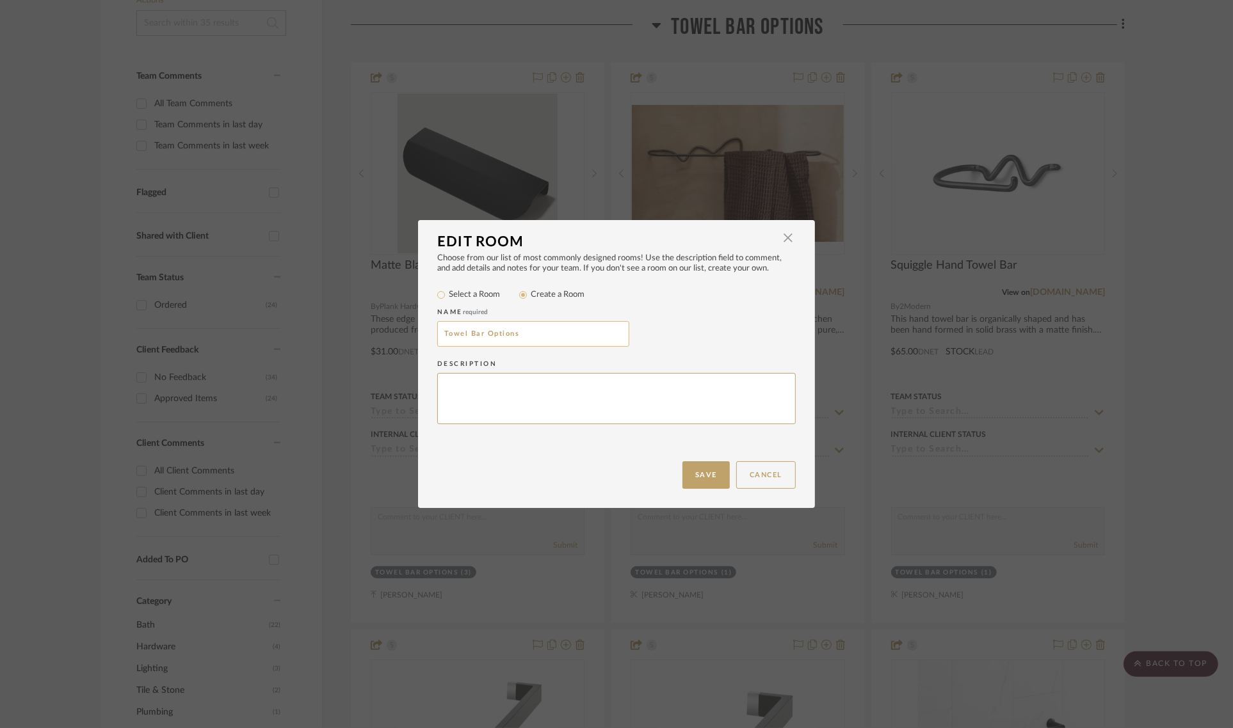
click at [534, 326] on input "Towel Bar Options" at bounding box center [533, 334] width 192 height 26
type input "T"
click at [467, 333] on input "Some new items" at bounding box center [533, 334] width 192 height 26
type input "New items"
click at [709, 469] on button "Save" at bounding box center [705, 475] width 47 height 28
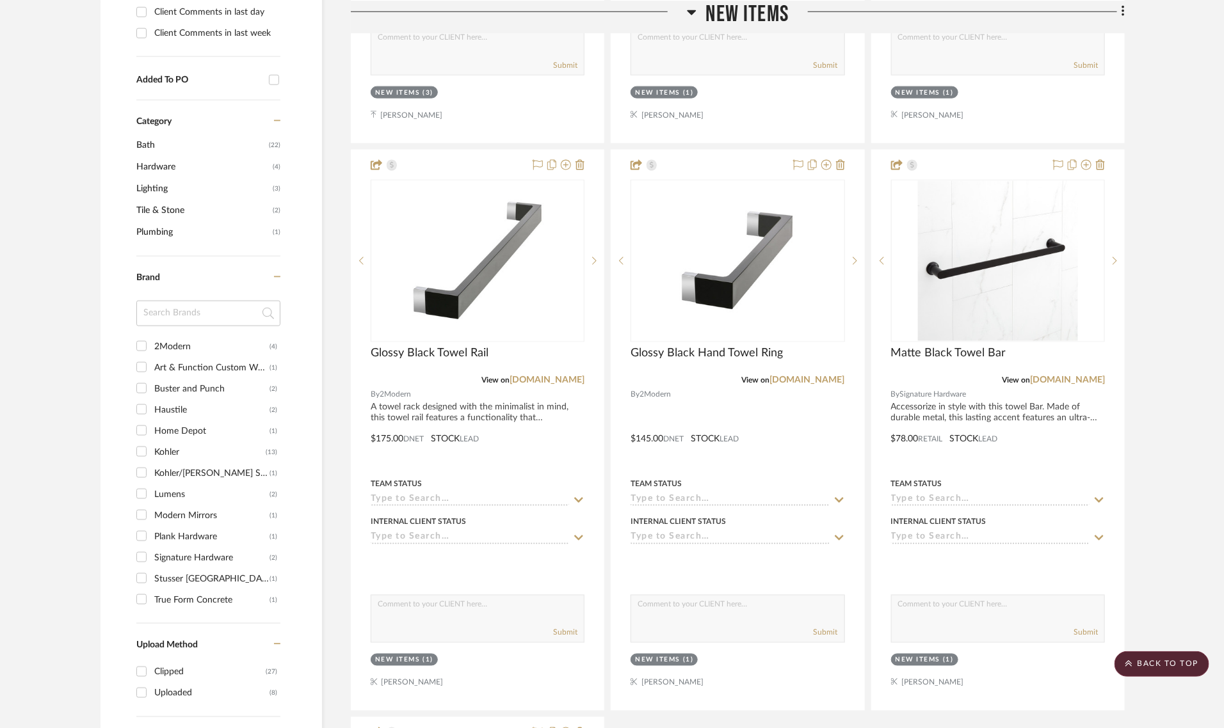
scroll to position [160, 0]
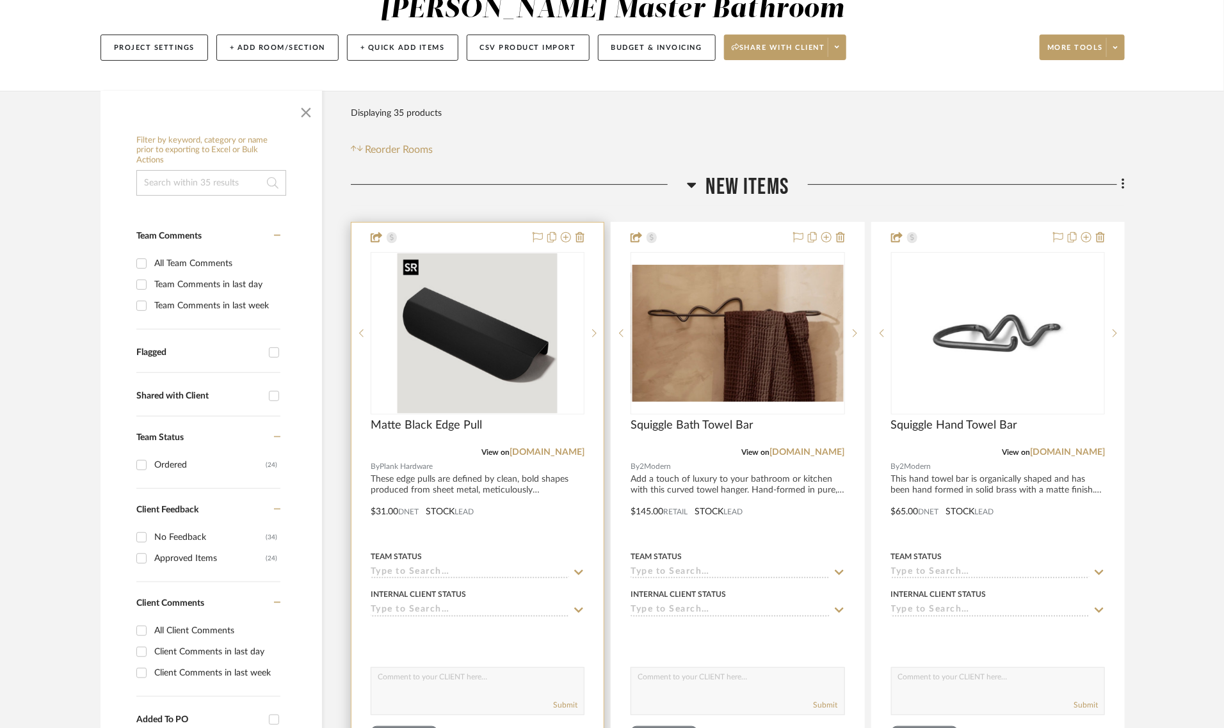
click at [514, 340] on img "0" at bounding box center [477, 333] width 160 height 160
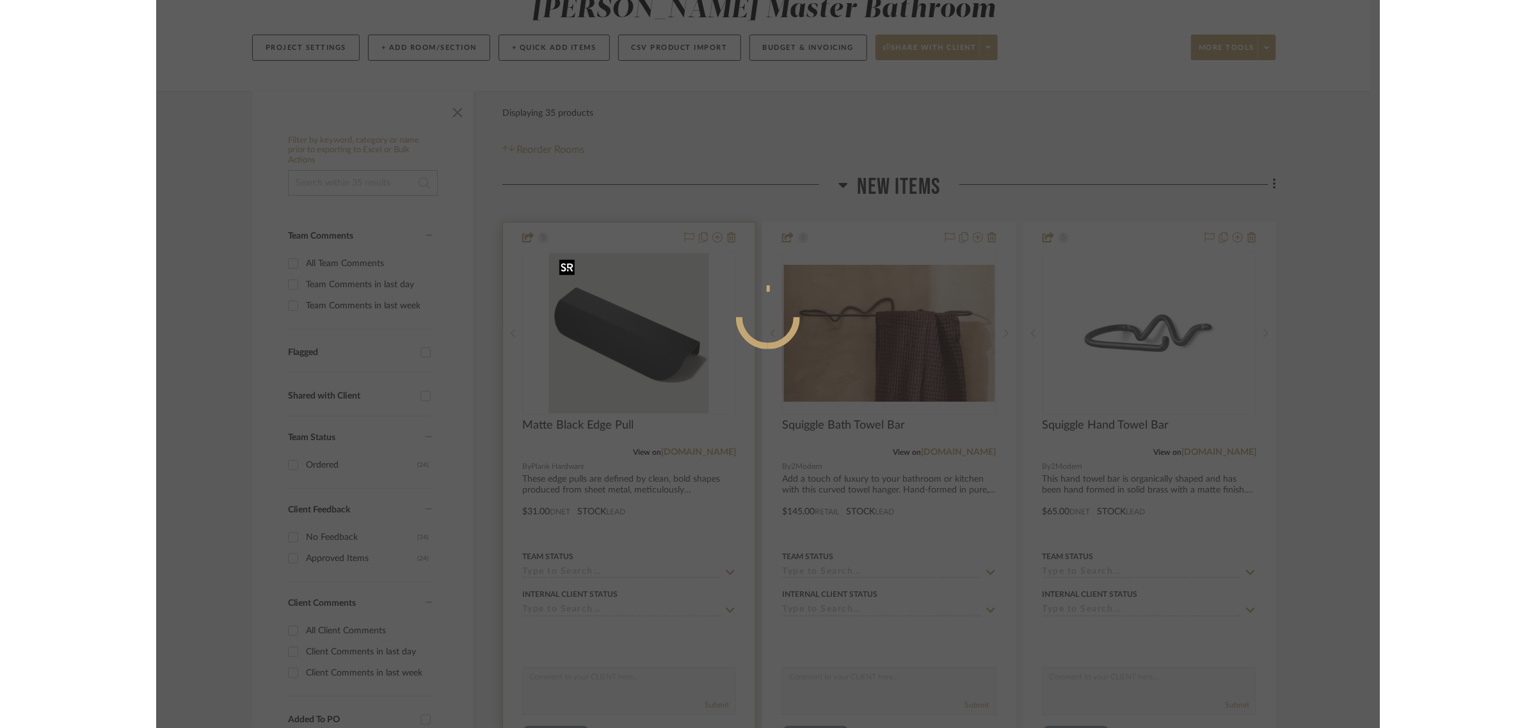
scroll to position [0, 0]
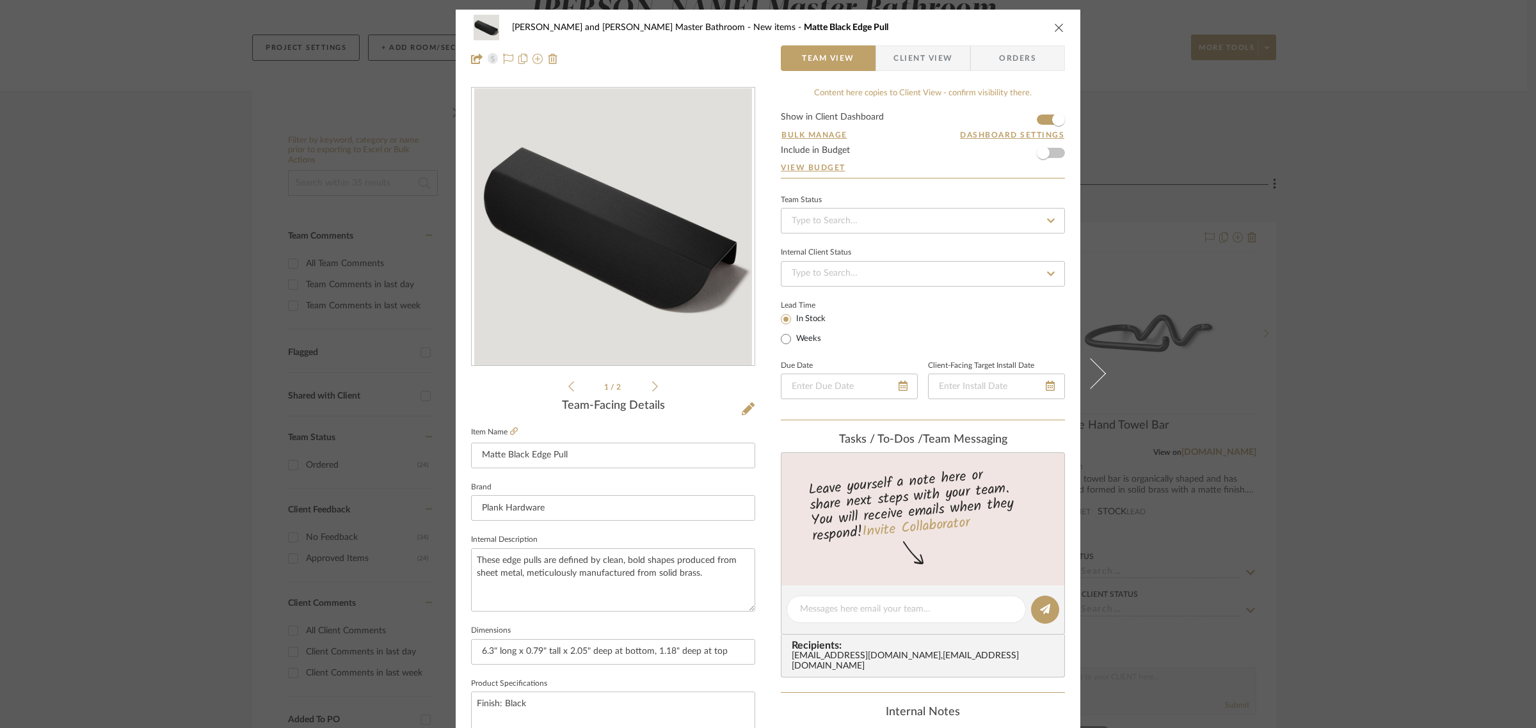
click at [1057, 26] on icon "close" at bounding box center [1059, 27] width 10 height 10
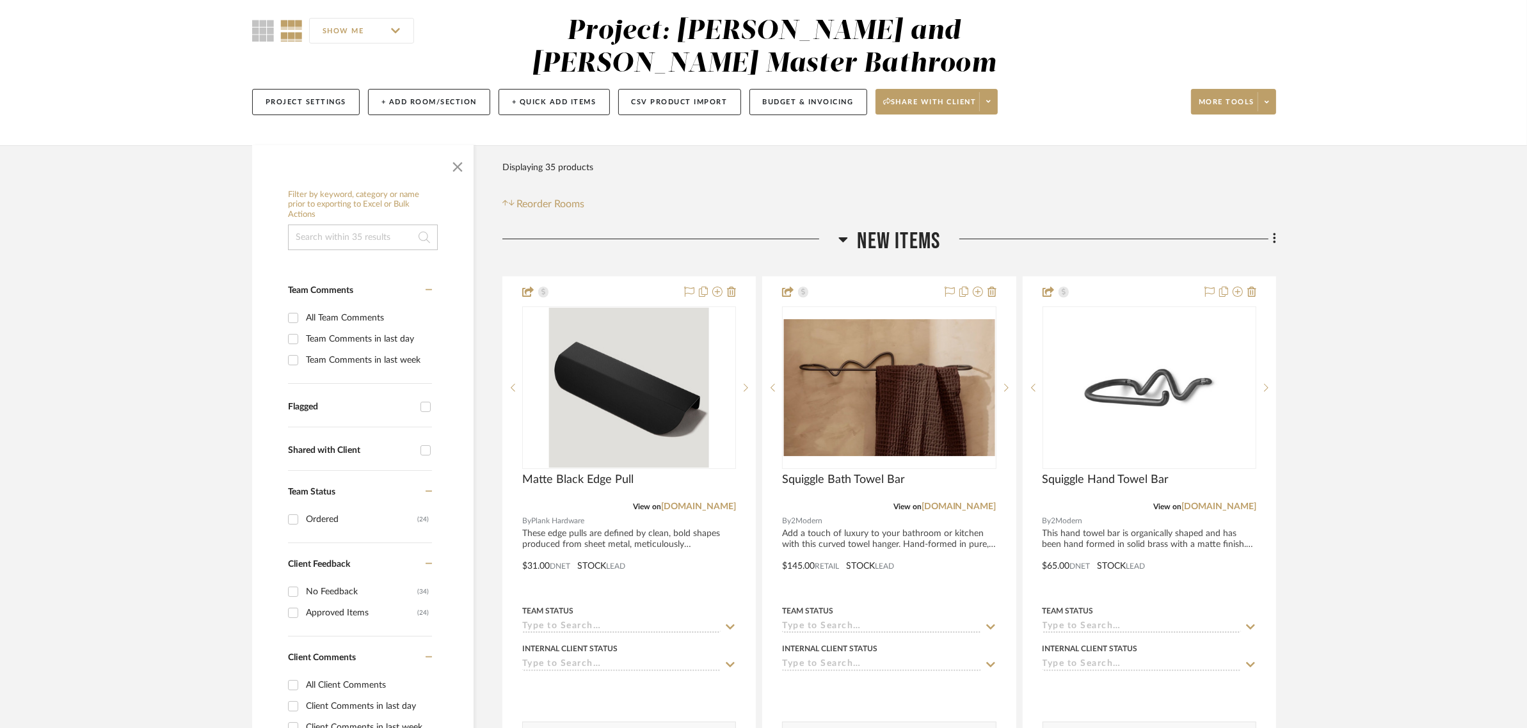
scroll to position [80, 0]
